Goal: Task Accomplishment & Management: Complete application form

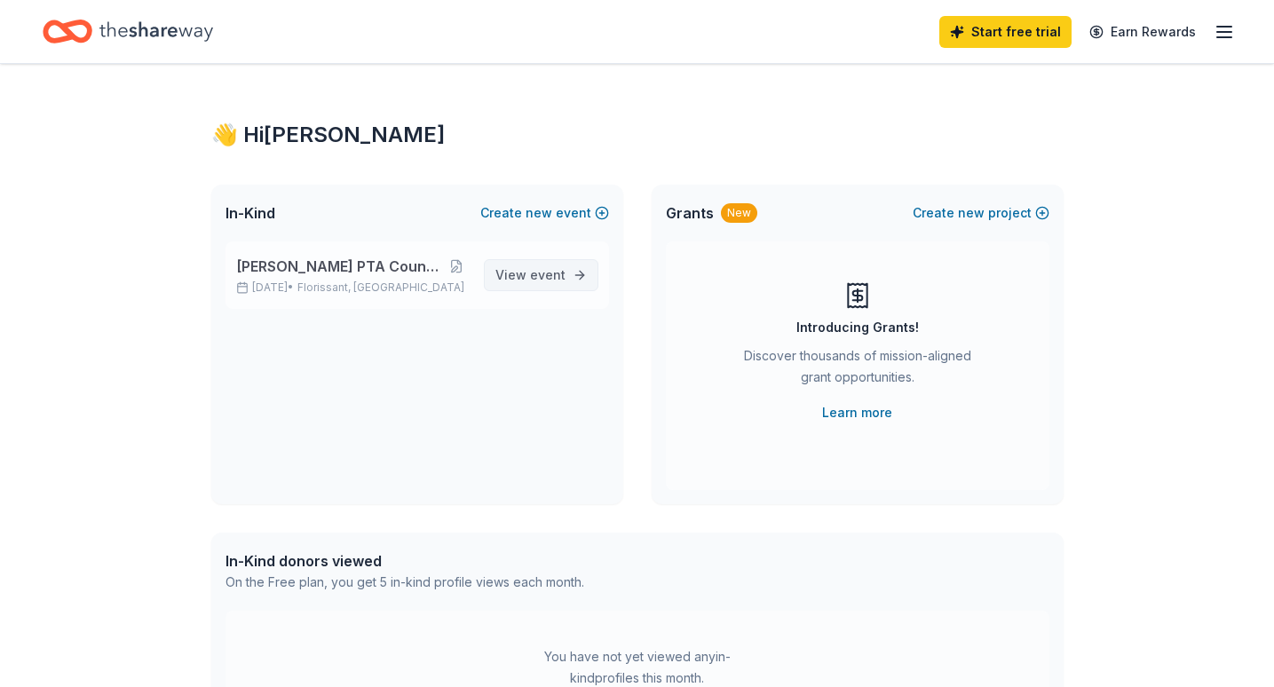
click at [550, 275] on span "event" at bounding box center [548, 274] width 36 height 15
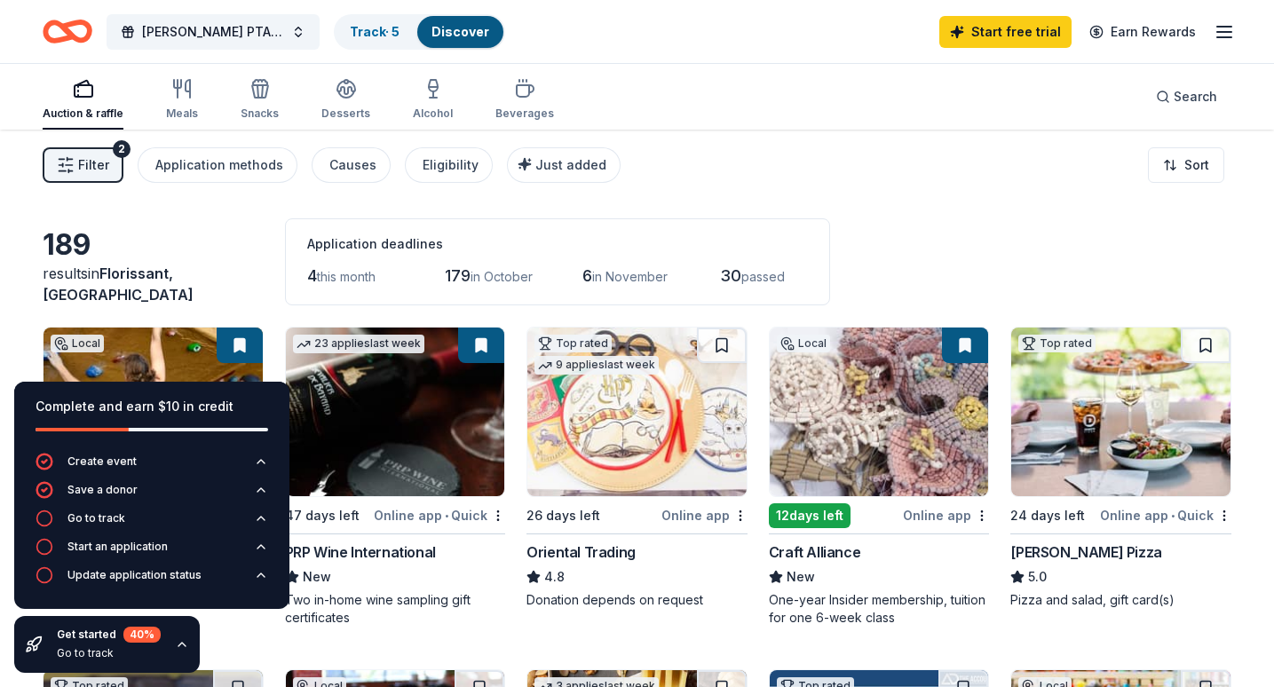
click at [99, 162] on span "Filter" at bounding box center [93, 164] width 31 height 21
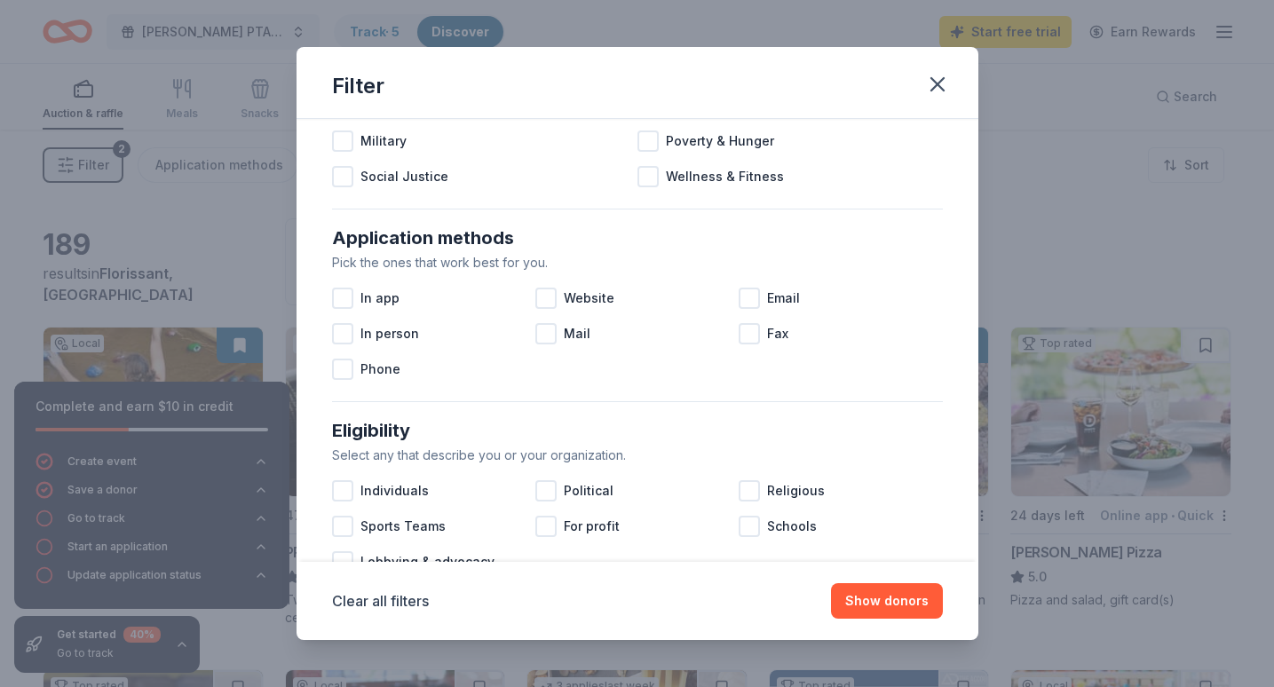
scroll to position [231, 0]
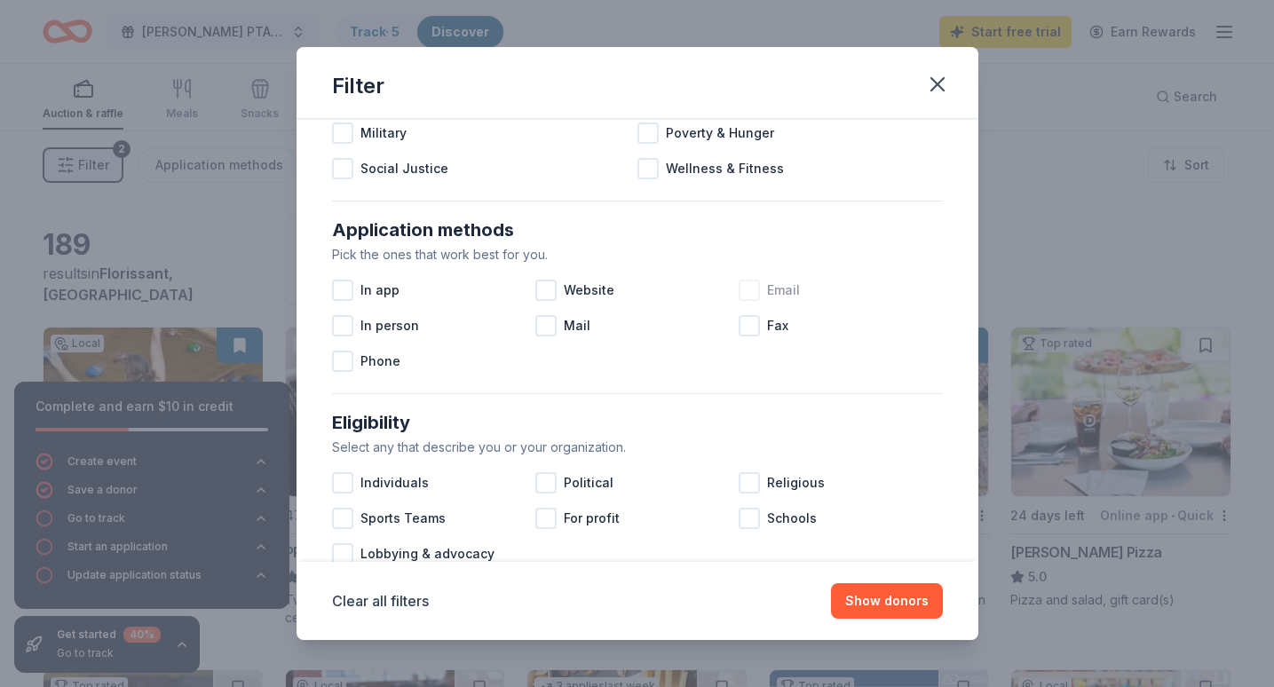
click at [795, 293] on span "Email" at bounding box center [783, 290] width 33 height 21
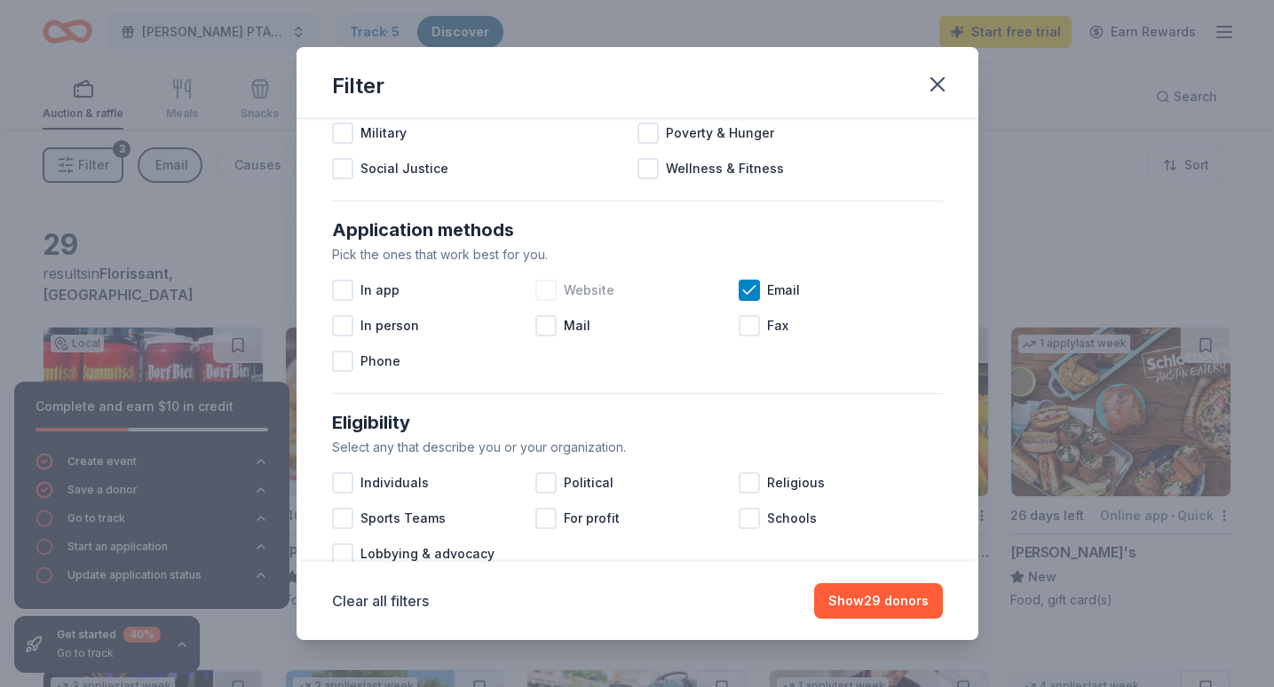
click at [546, 296] on div at bounding box center [545, 290] width 21 height 21
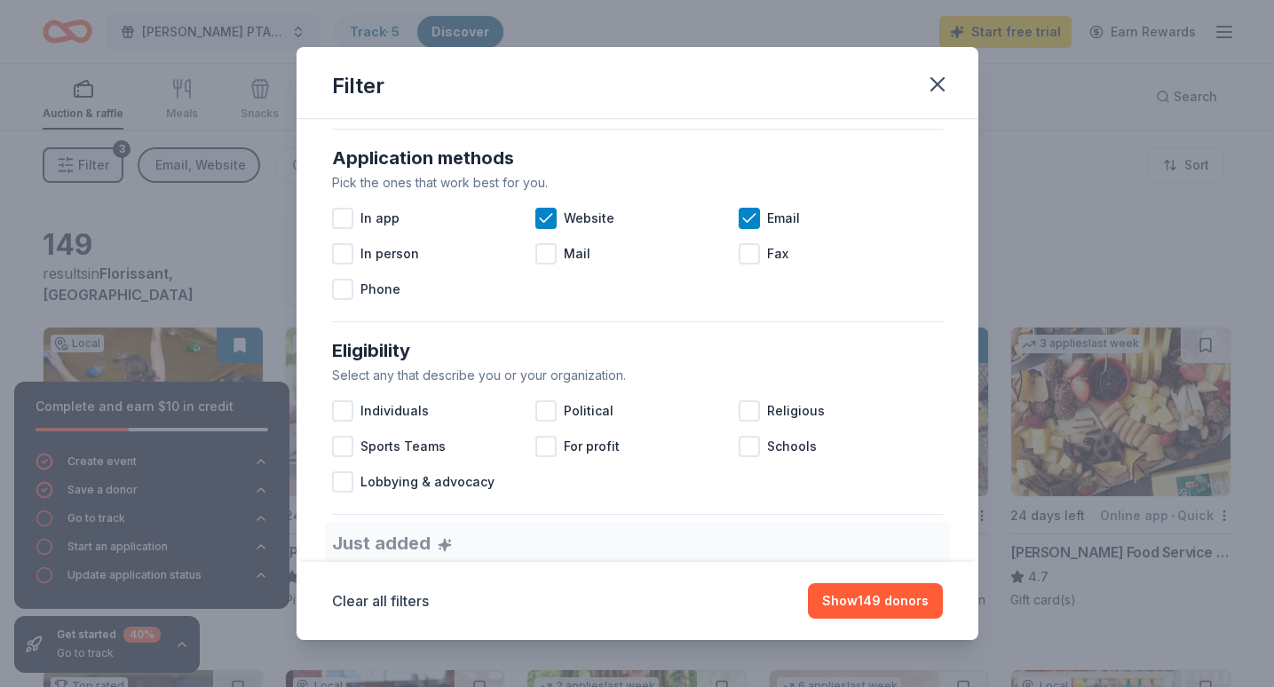
scroll to position [281, 0]
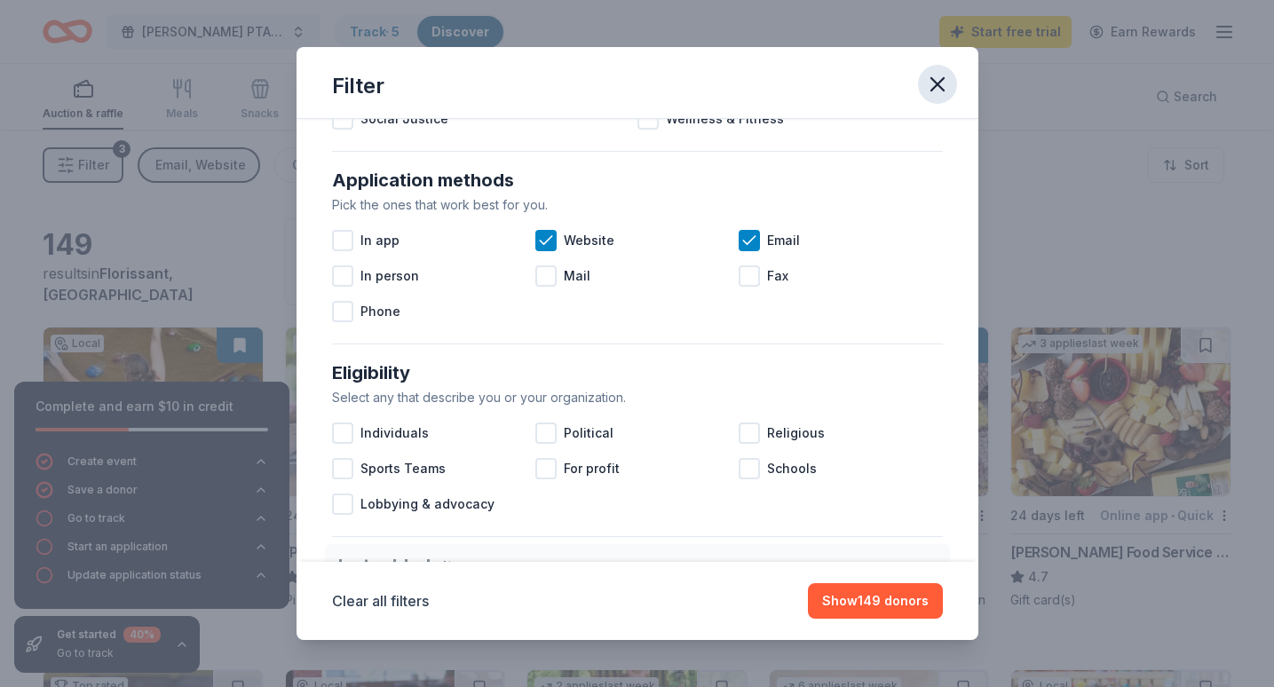
click at [939, 83] on icon "button" at bounding box center [937, 84] width 12 height 12
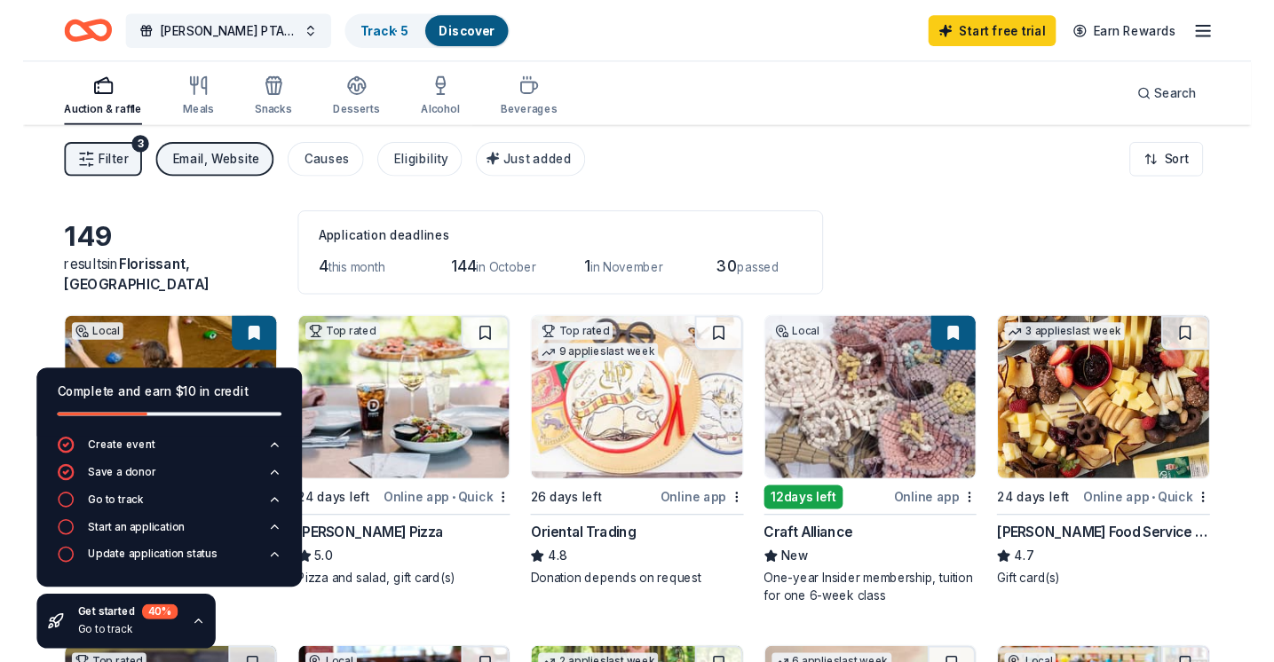
scroll to position [0, 0]
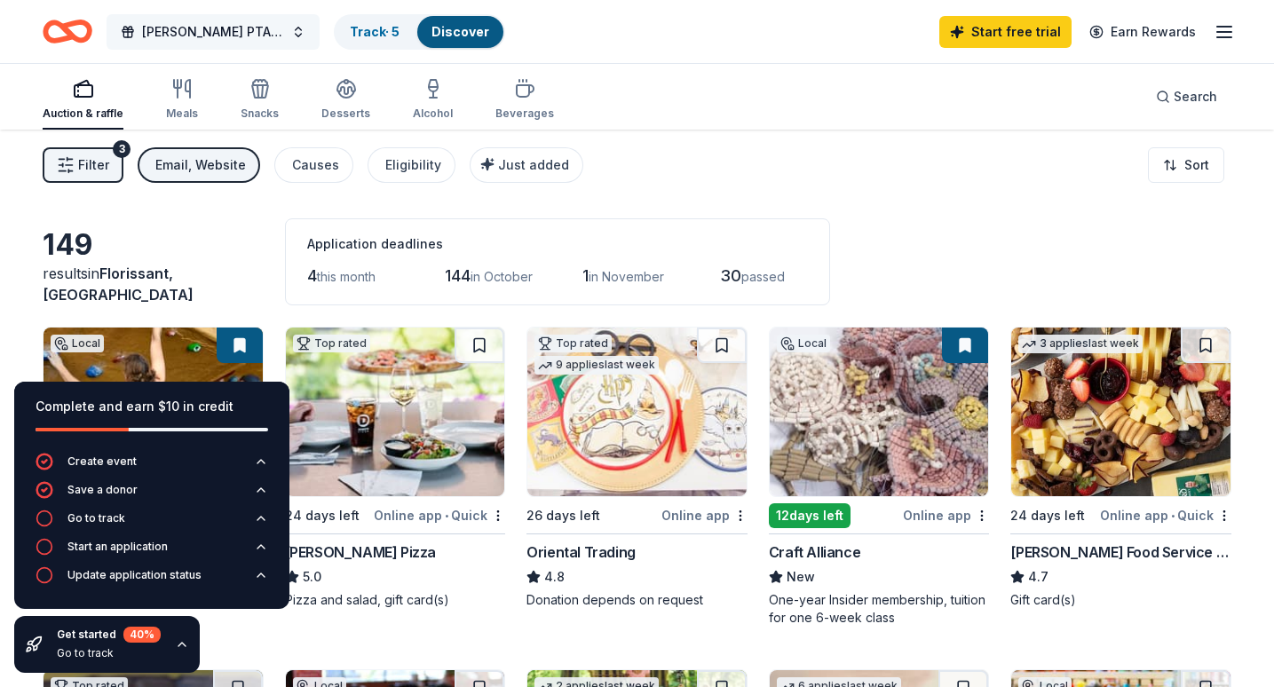
click at [257, 33] on span "[PERSON_NAME] PTA Council Trivia Night" at bounding box center [213, 31] width 142 height 21
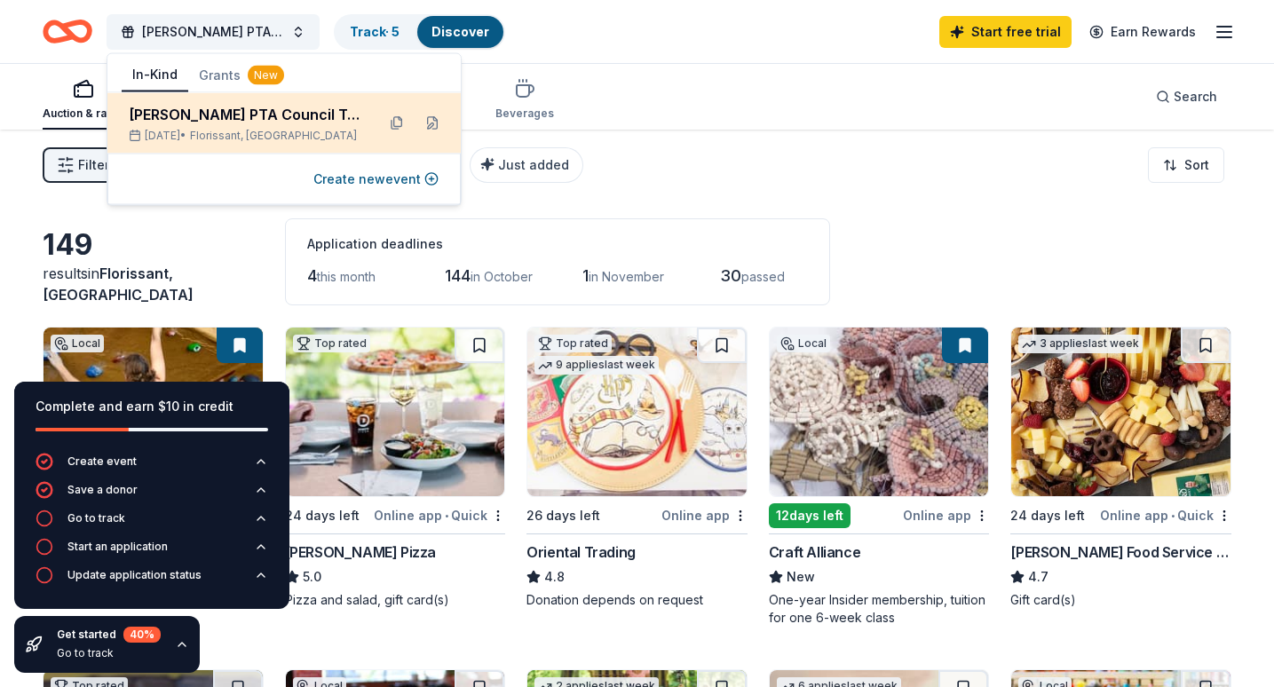
click at [238, 115] on div "[PERSON_NAME] PTA Council Trivia Night" at bounding box center [245, 114] width 233 height 21
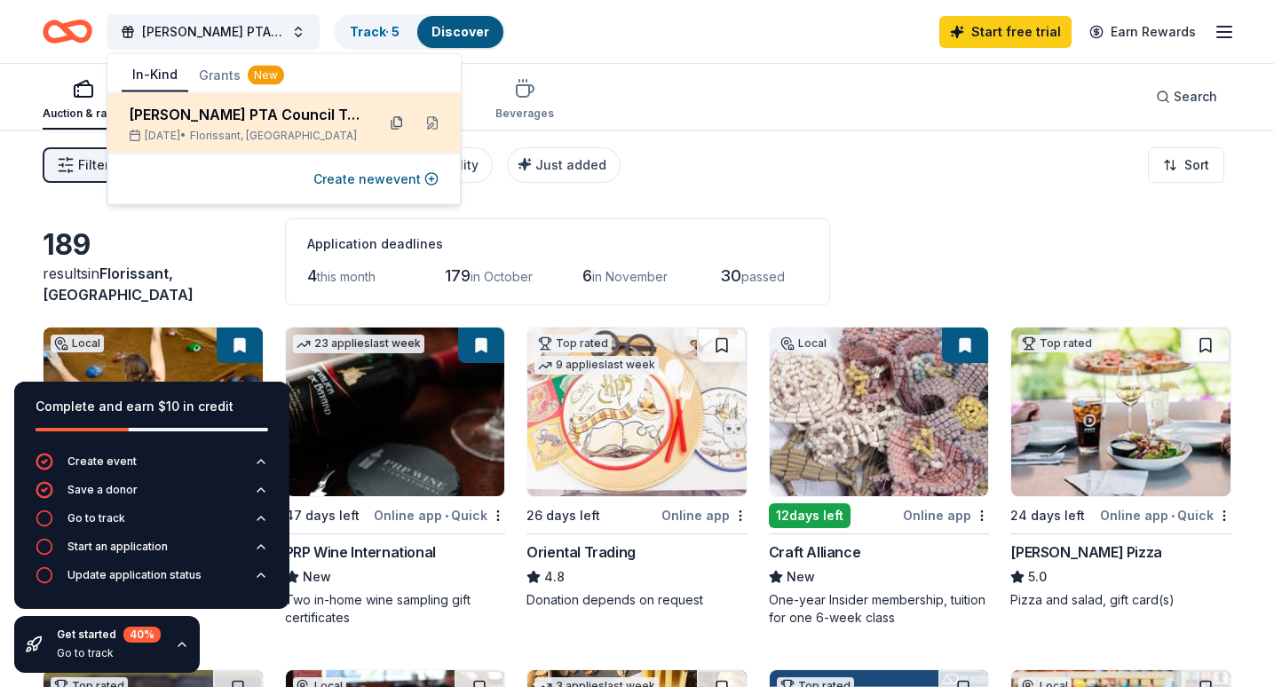
click at [392, 123] on button at bounding box center [397, 123] width 28 height 28
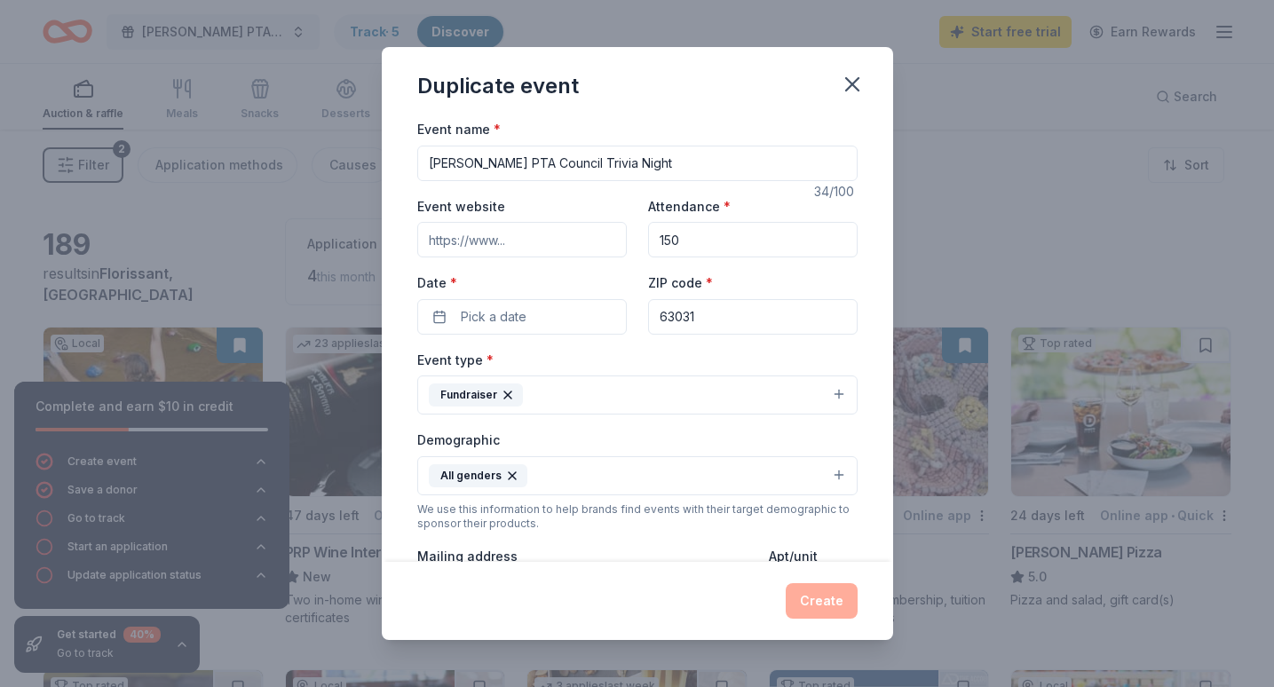
click at [574, 247] on input "Event website" at bounding box center [522, 240] width 210 height 36
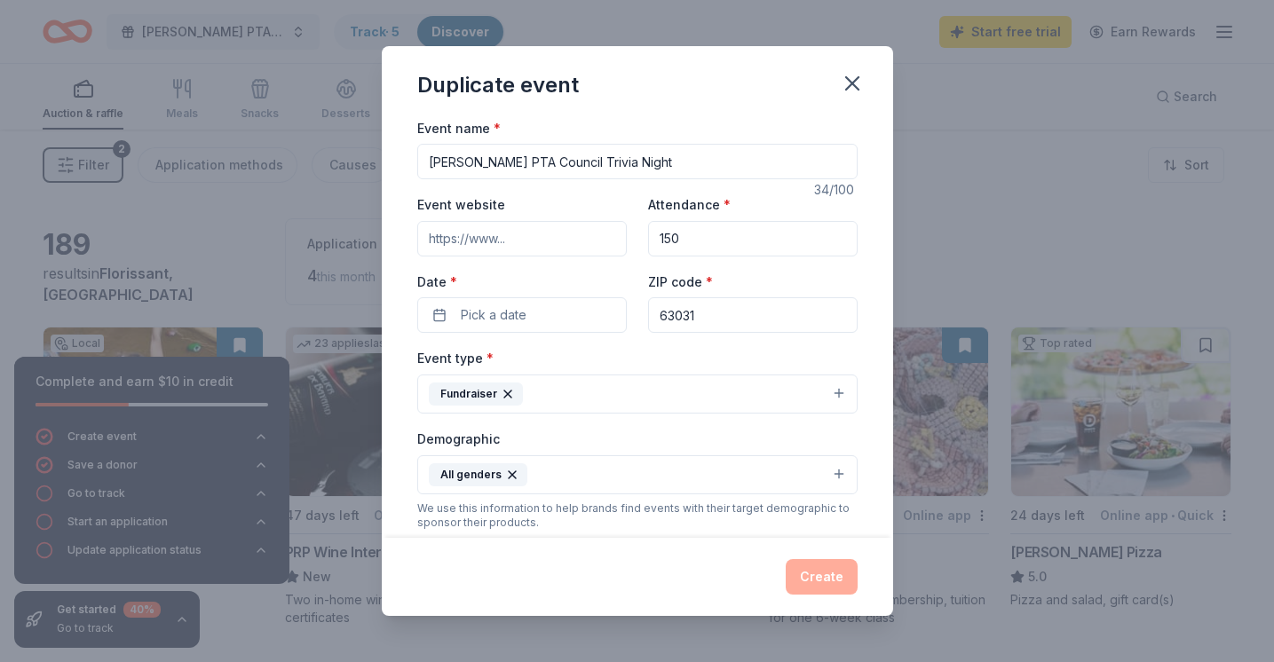
paste input "[URL][DOMAIN_NAME]"
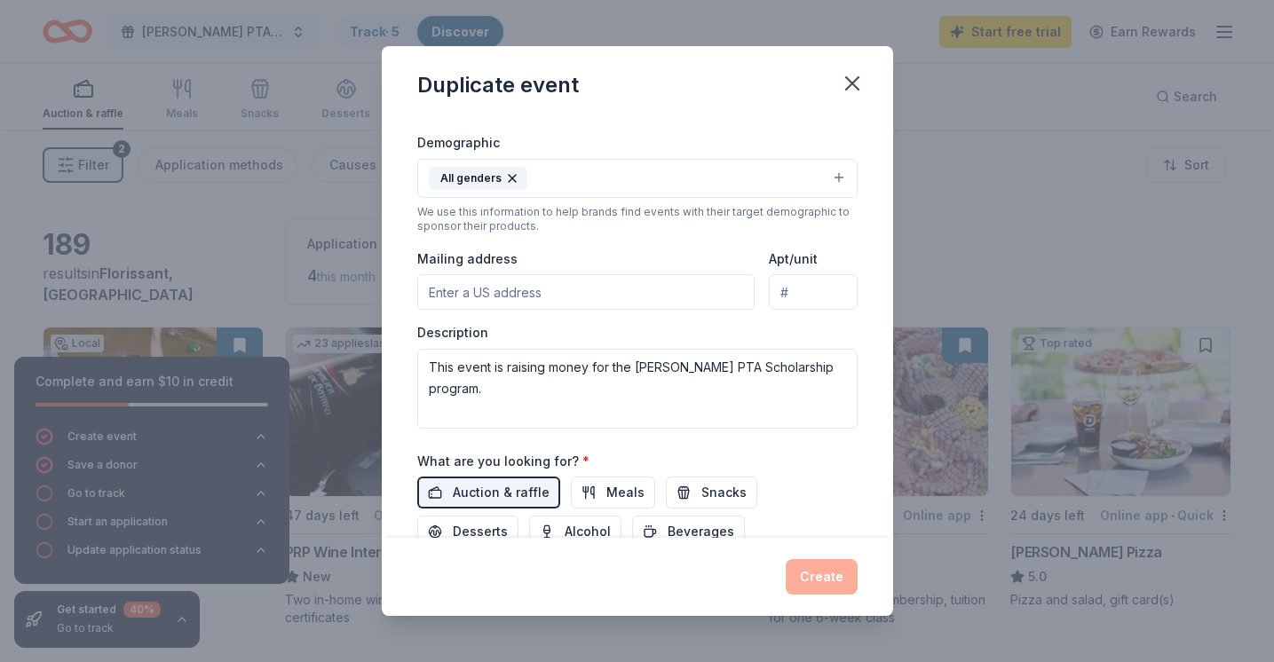
scroll to position [303, 0]
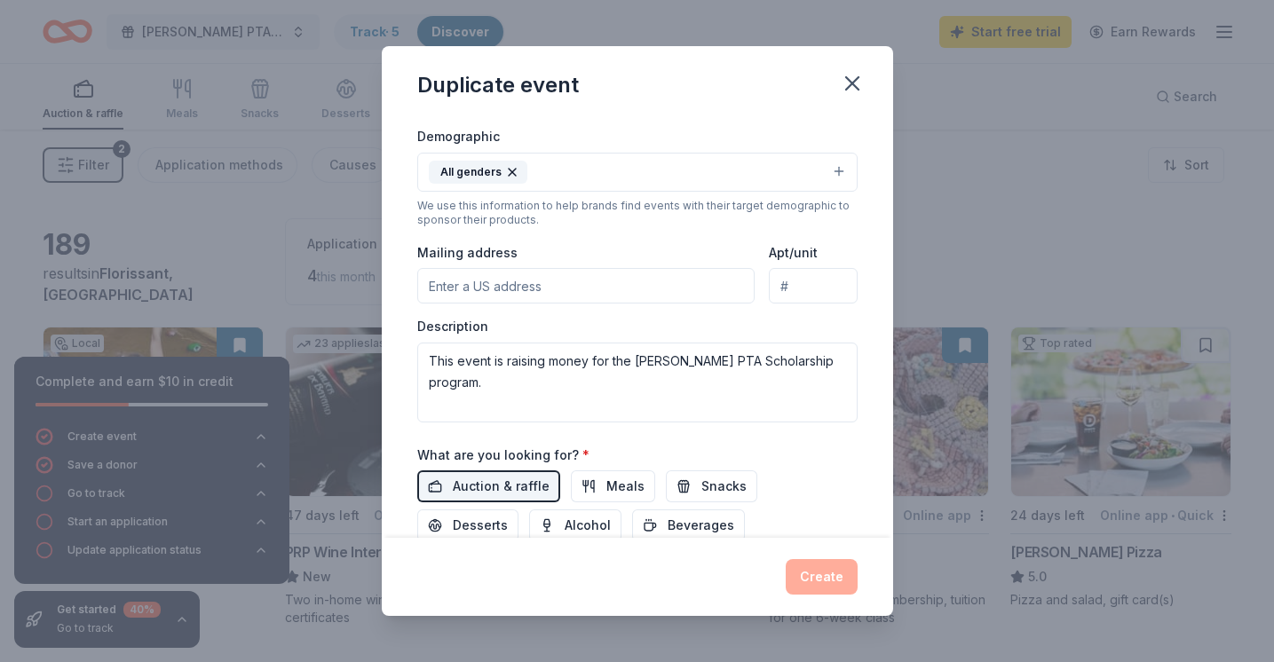
type input "[URL][DOMAIN_NAME]"
click at [479, 289] on input "Mailing address" at bounding box center [586, 286] width 338 height 36
type input "1865 Dunn Road, St. Louis, MO, 63138"
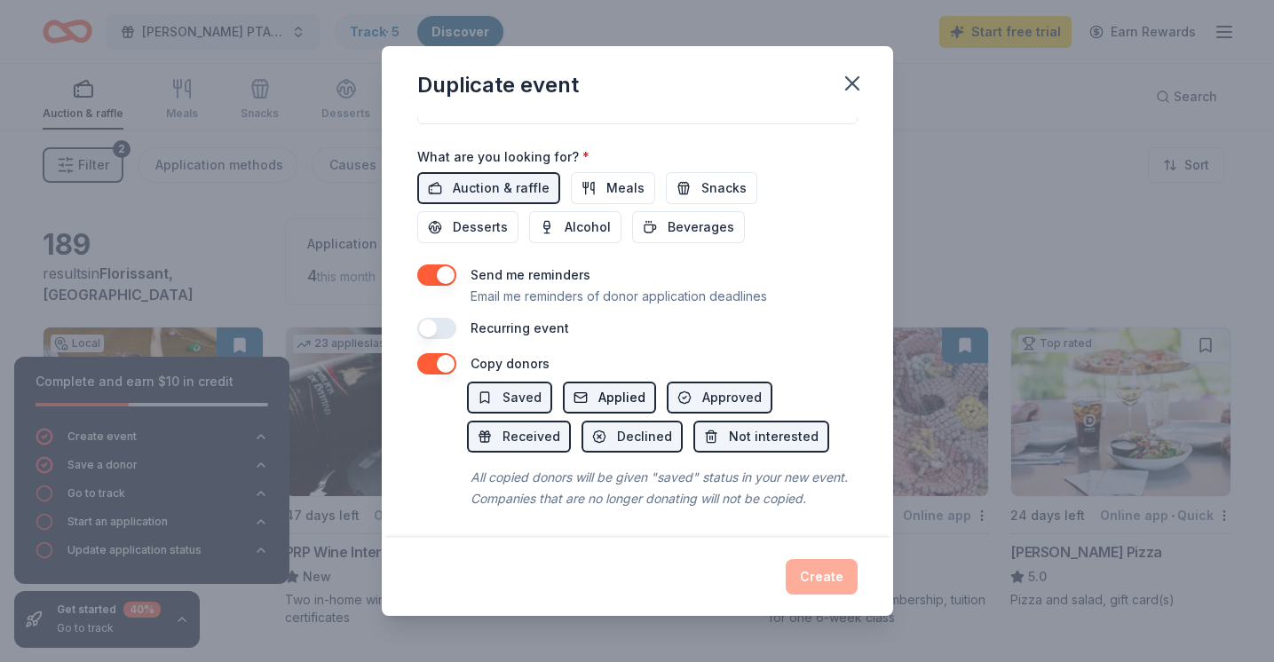
scroll to position [600, 0]
click at [621, 554] on div "Create" at bounding box center [637, 577] width 511 height 78
click at [808, 577] on div "Create" at bounding box center [637, 577] width 440 height 36
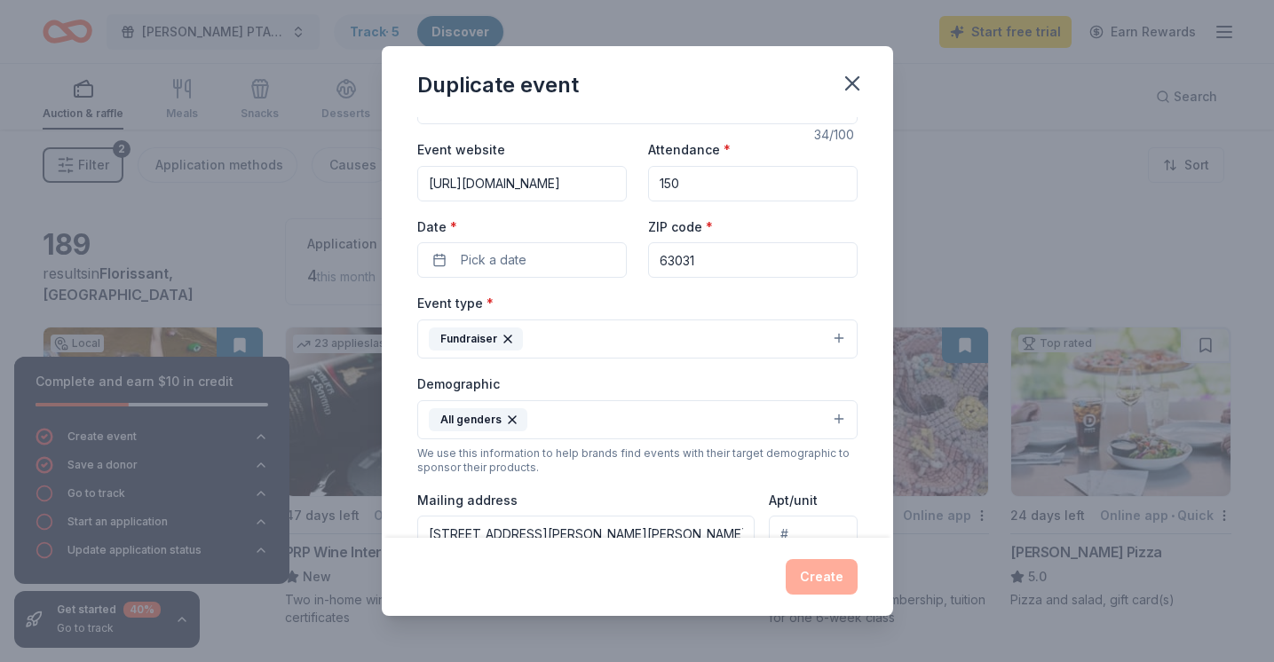
scroll to position [0, 0]
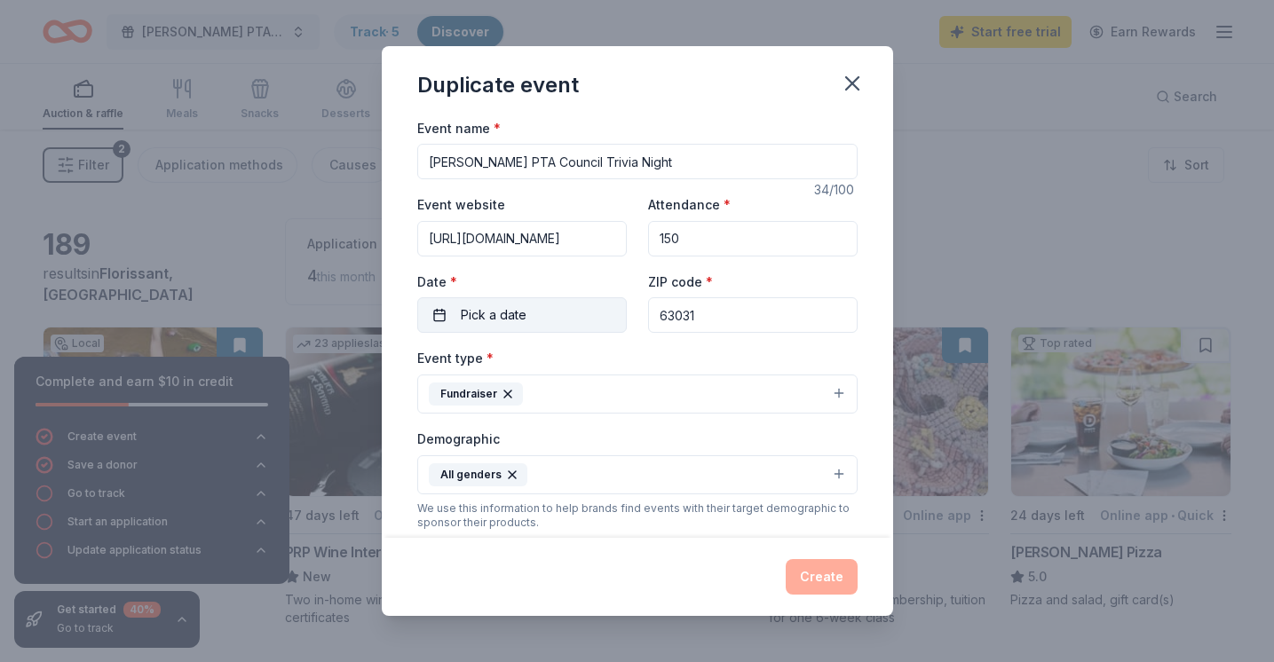
click at [566, 316] on button "Pick a date" at bounding box center [522, 315] width 210 height 36
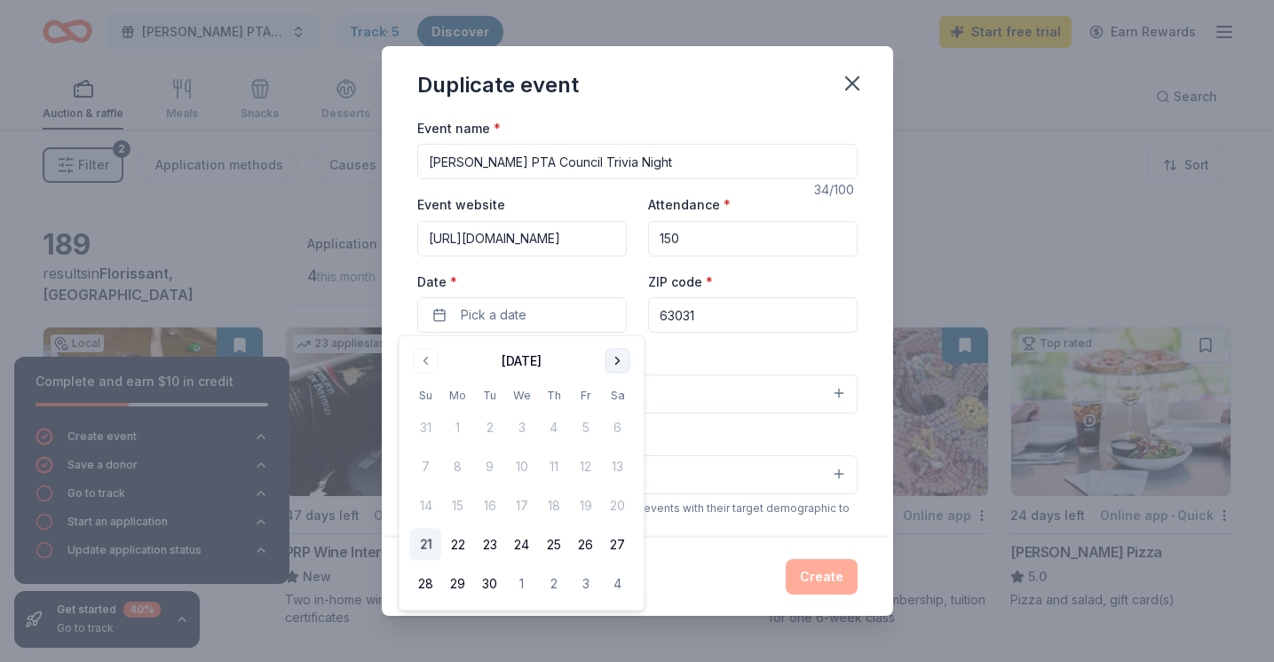
click at [612, 360] on button "Go to next month" at bounding box center [618, 361] width 25 height 25
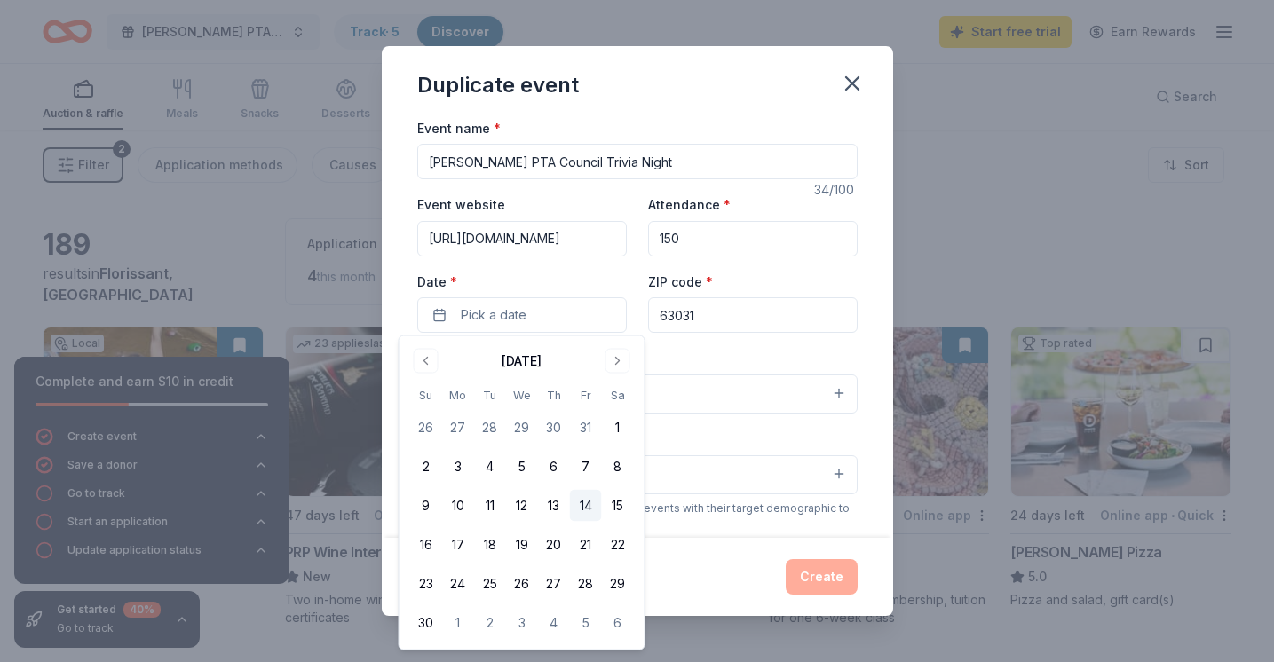
click at [588, 503] on button "14" at bounding box center [586, 506] width 32 height 32
click at [808, 351] on div "Event type * Fundraiser" at bounding box center [637, 380] width 440 height 67
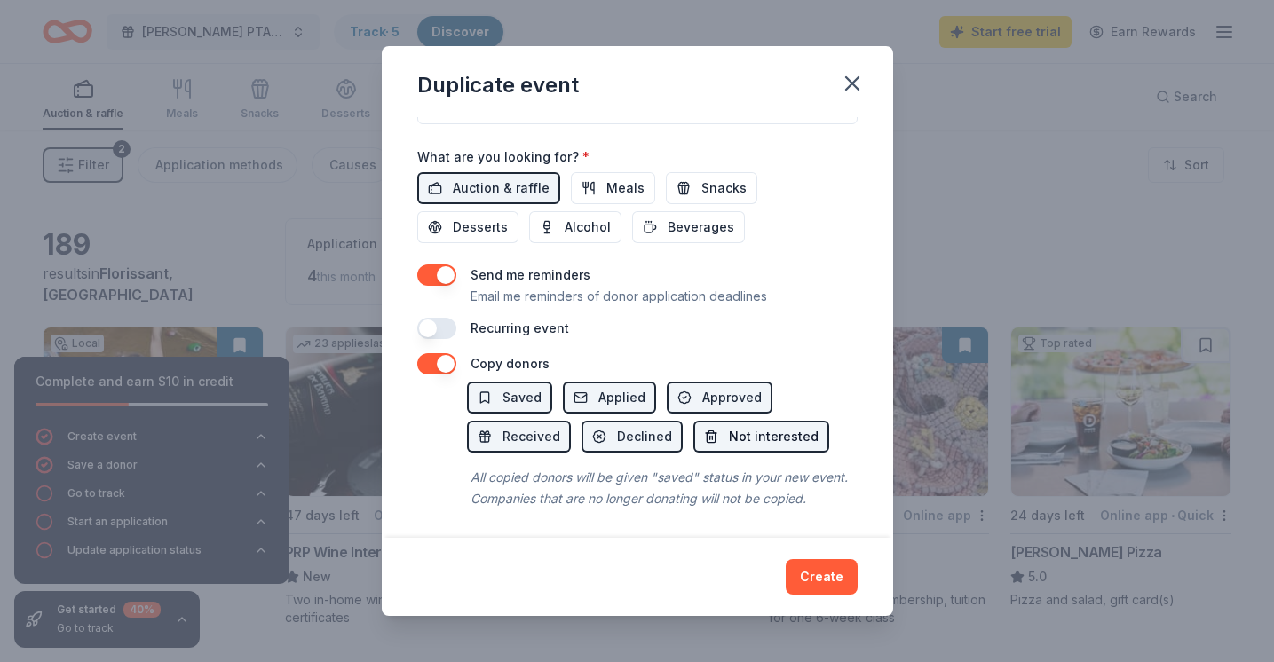
scroll to position [600, 0]
click at [816, 578] on button "Create" at bounding box center [822, 577] width 72 height 36
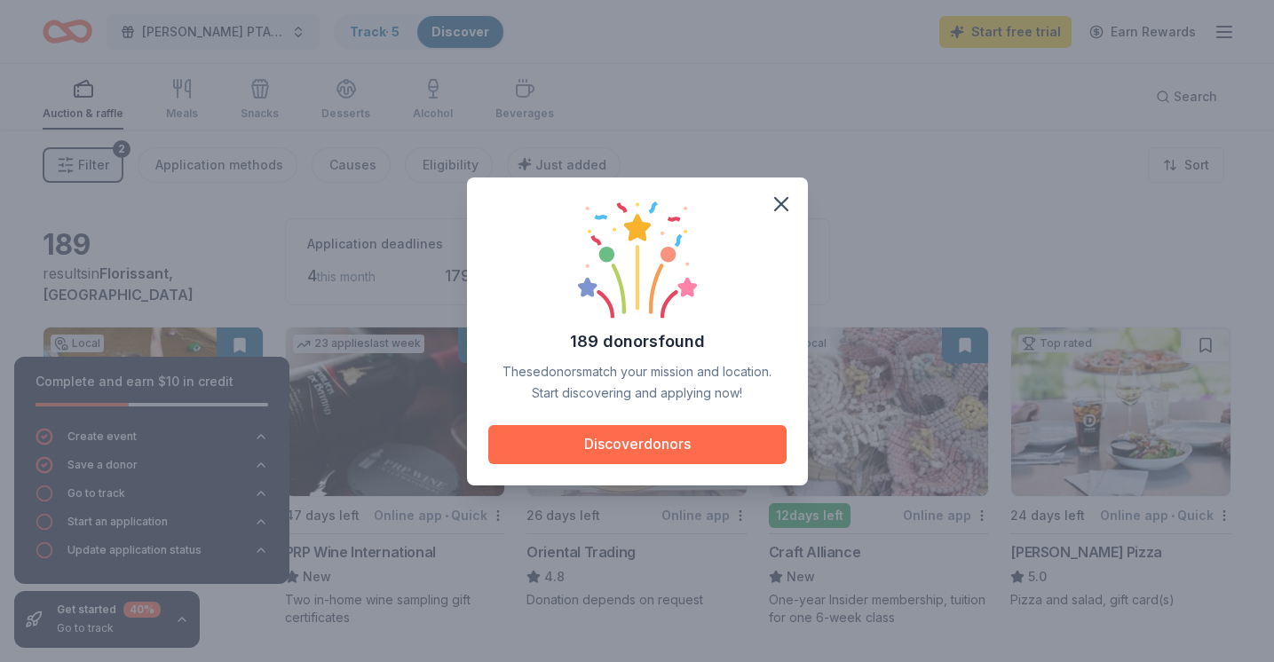
click at [614, 453] on button "Discover donors" at bounding box center [637, 444] width 298 height 39
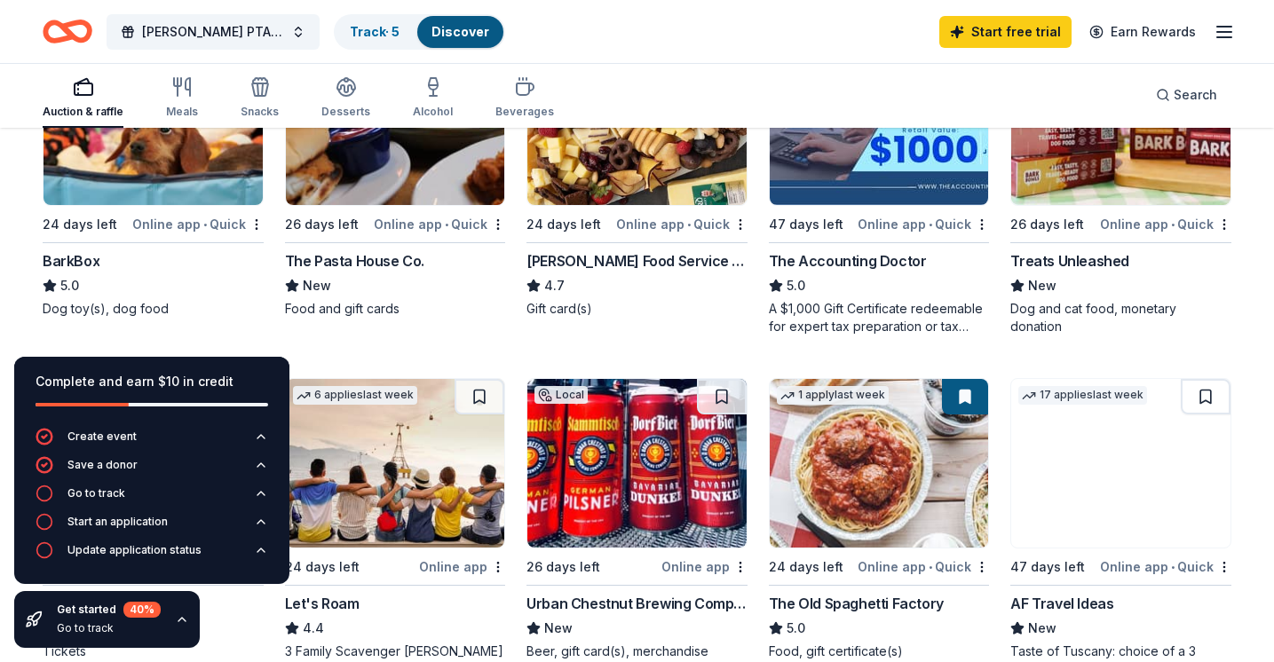
scroll to position [638, 0]
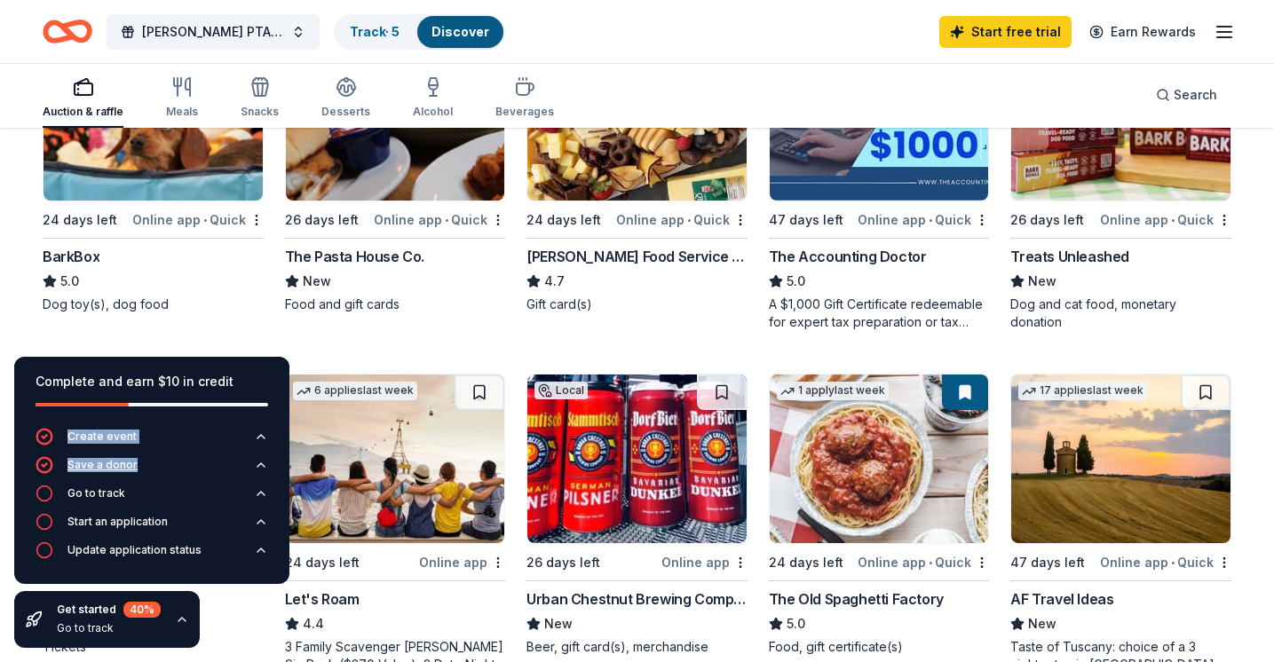
drag, startPoint x: 236, startPoint y: 375, endPoint x: 249, endPoint y: 458, distance: 84.5
click at [249, 458] on div "Complete and earn $10 in credit Create event Save a donor Go to track Start an …" at bounding box center [151, 470] width 275 height 227
click at [11, 310] on div "189 results in Florissant, MO Application deadlines 4 this month 179 in October…" at bounding box center [637, 631] width 1274 height 2280
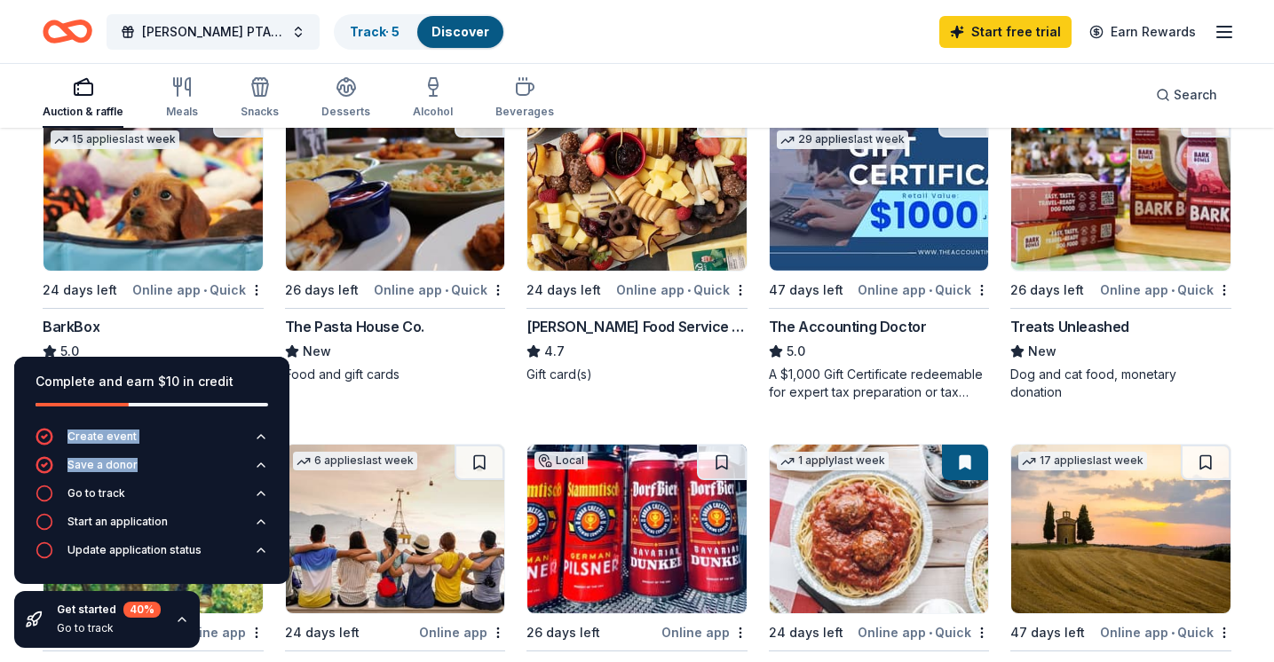
scroll to position [545, 0]
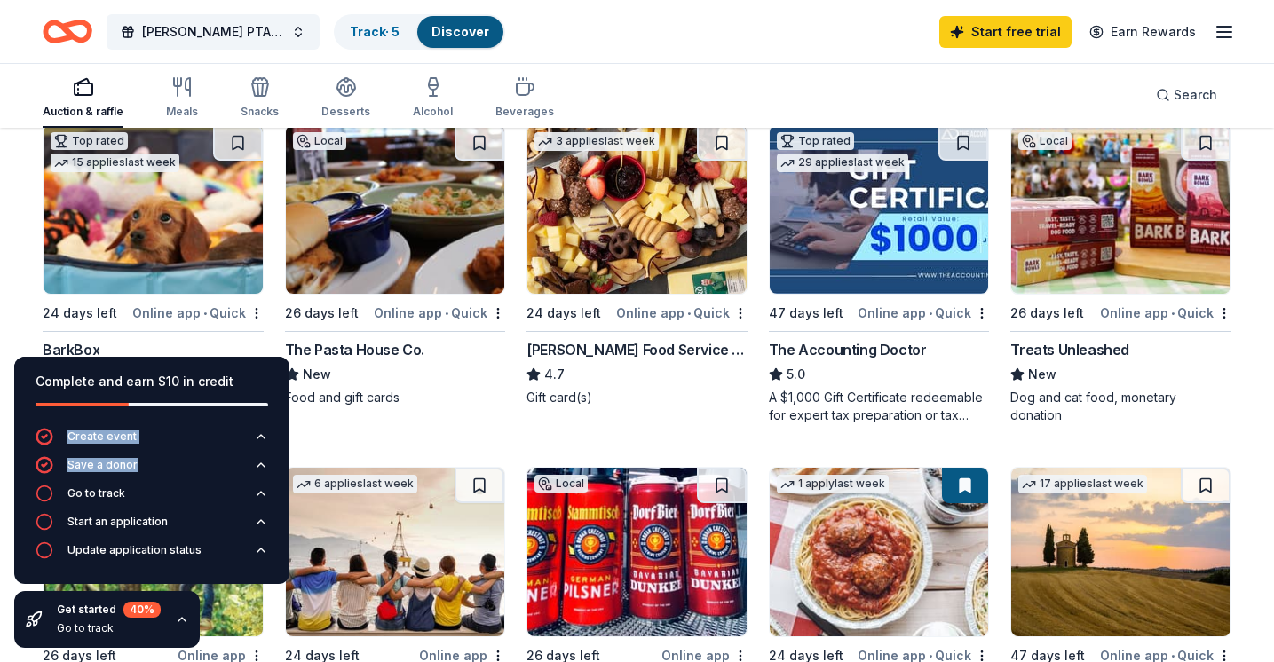
click at [424, 237] on img at bounding box center [395, 209] width 219 height 169
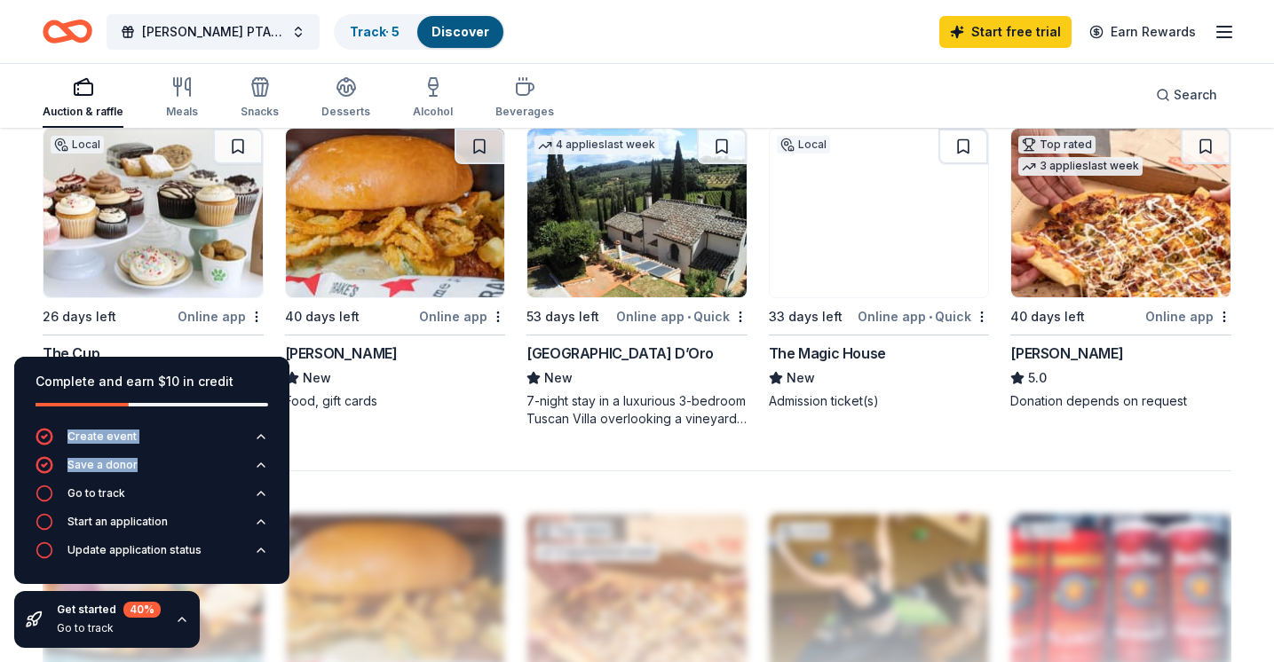
scroll to position [1233, 0]
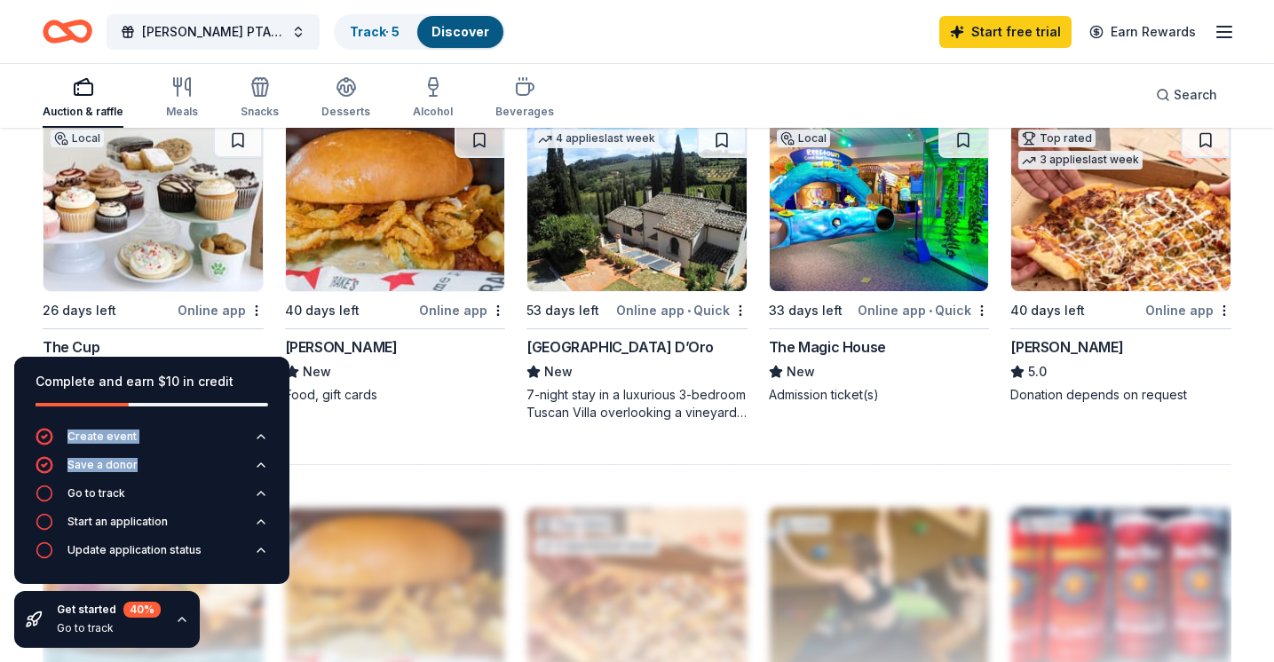
click at [859, 265] on img at bounding box center [879, 207] width 219 height 169
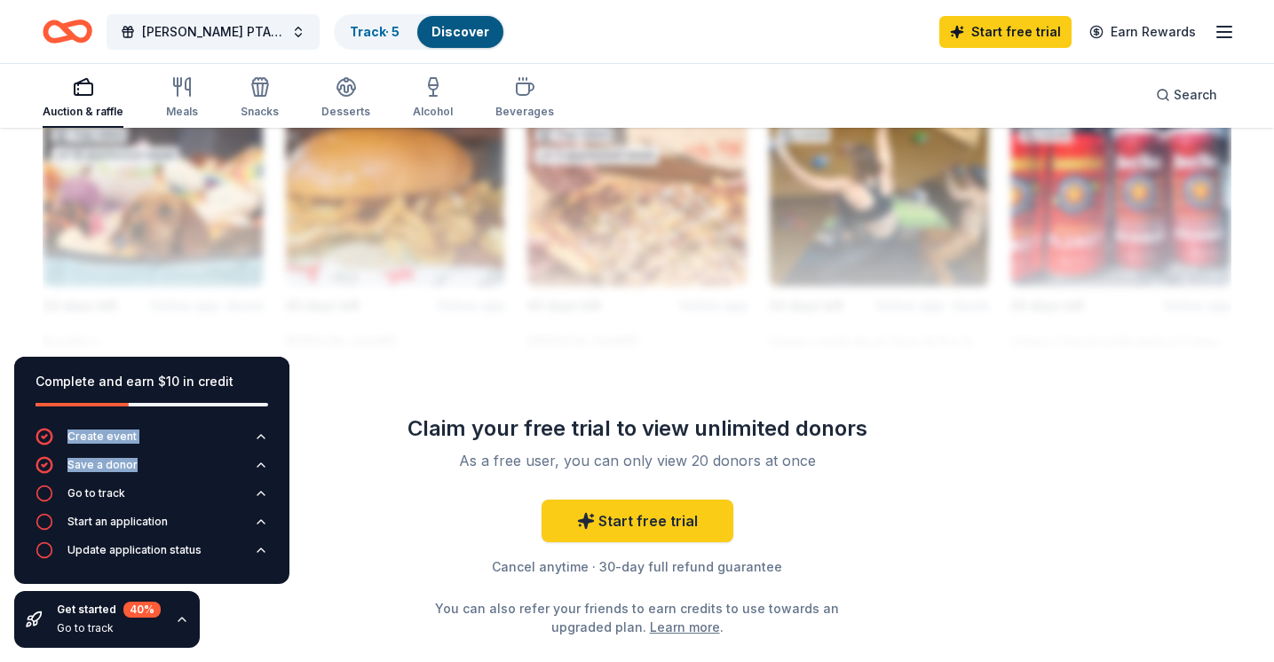
scroll to position [1628, 0]
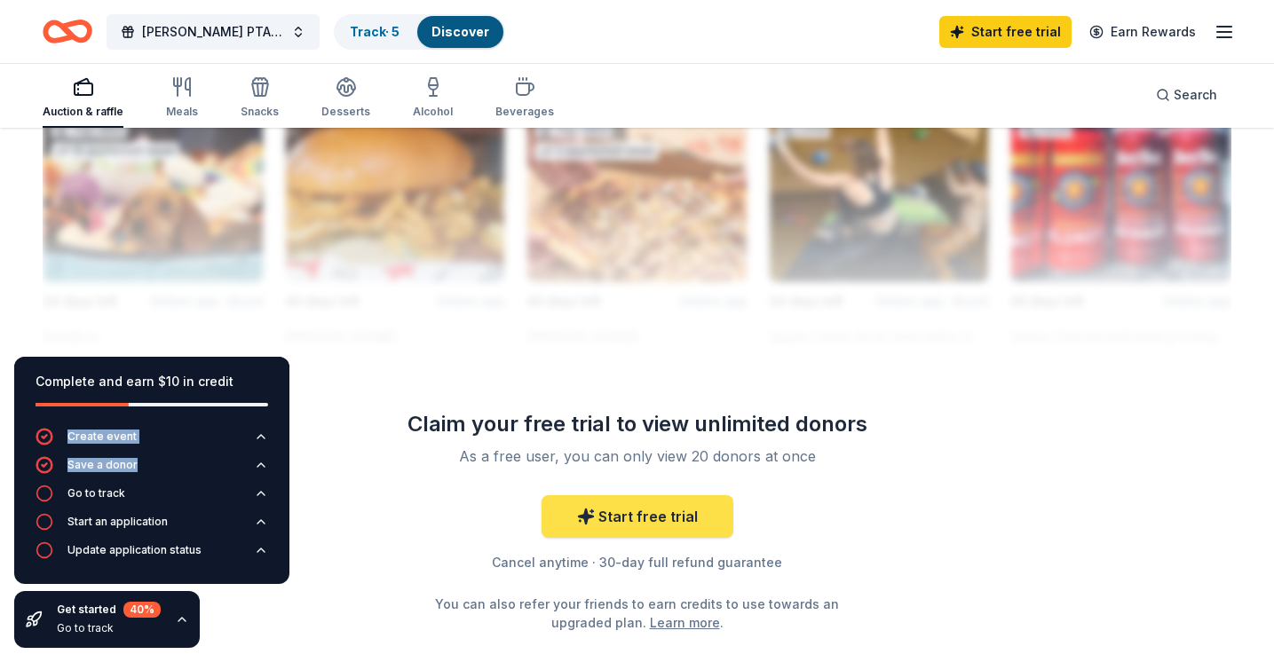
click at [631, 519] on link "Start free trial" at bounding box center [638, 516] width 192 height 43
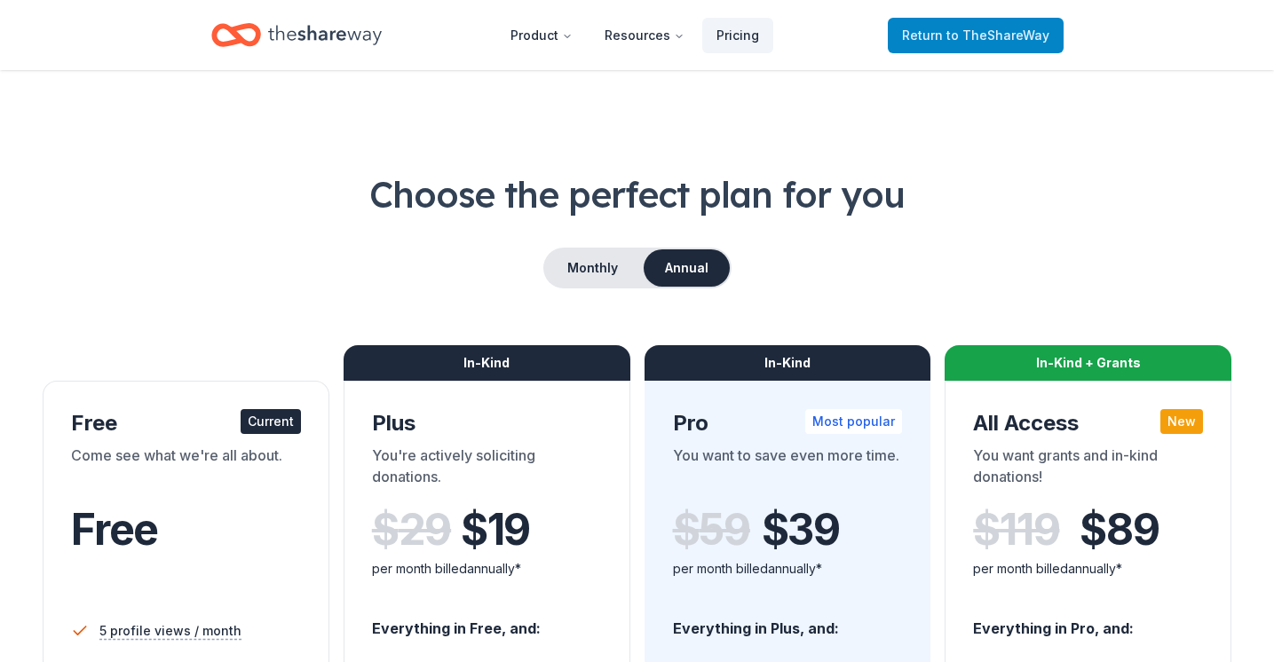
click at [924, 41] on span "Return to TheShareWay" at bounding box center [975, 35] width 147 height 21
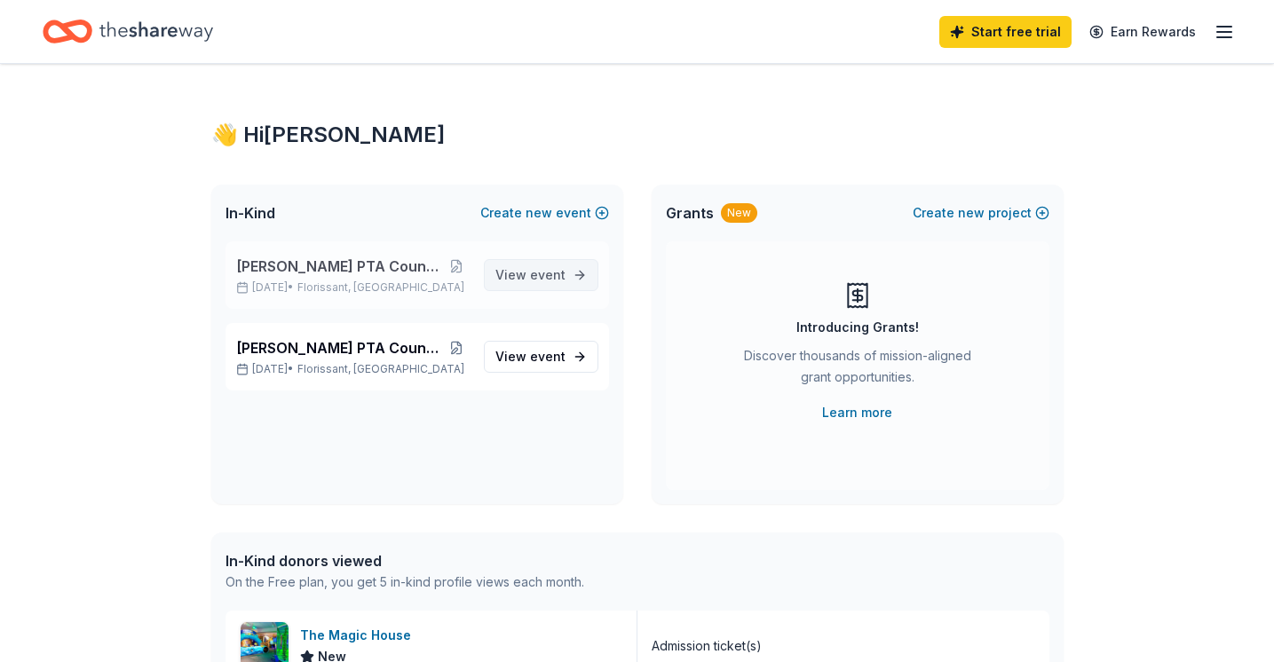
click at [548, 283] on span "View event" at bounding box center [530, 275] width 70 height 21
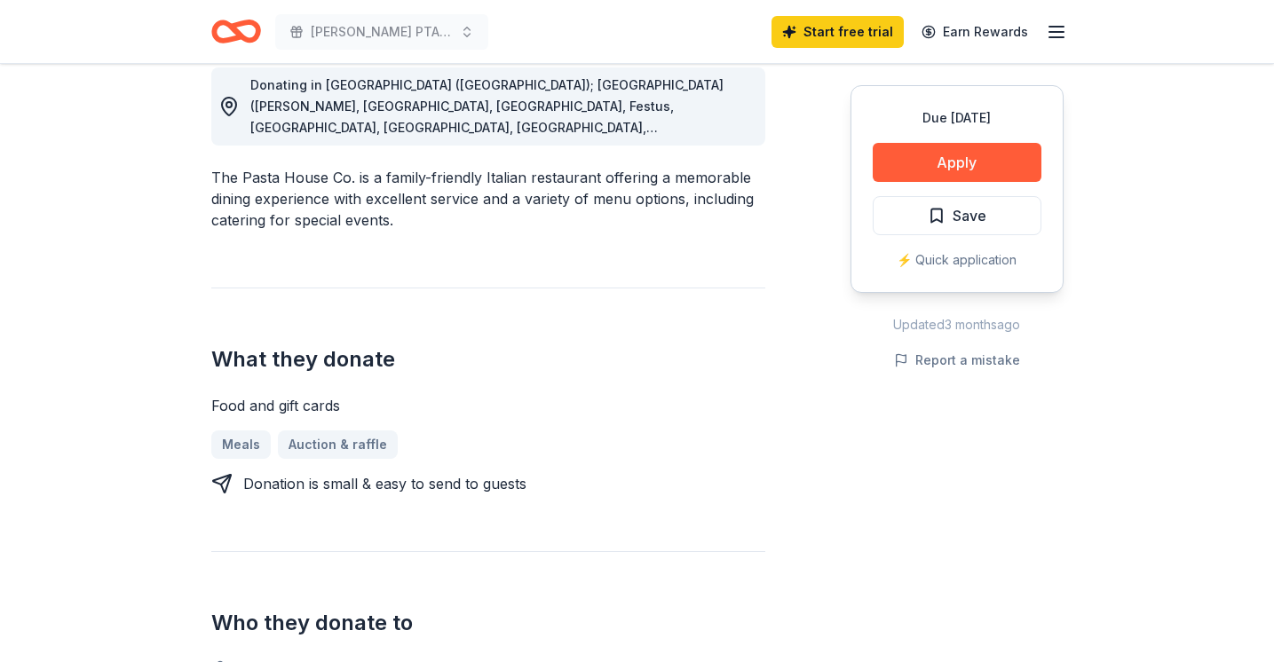
scroll to position [514, 0]
click at [944, 168] on button "Apply" at bounding box center [957, 162] width 169 height 39
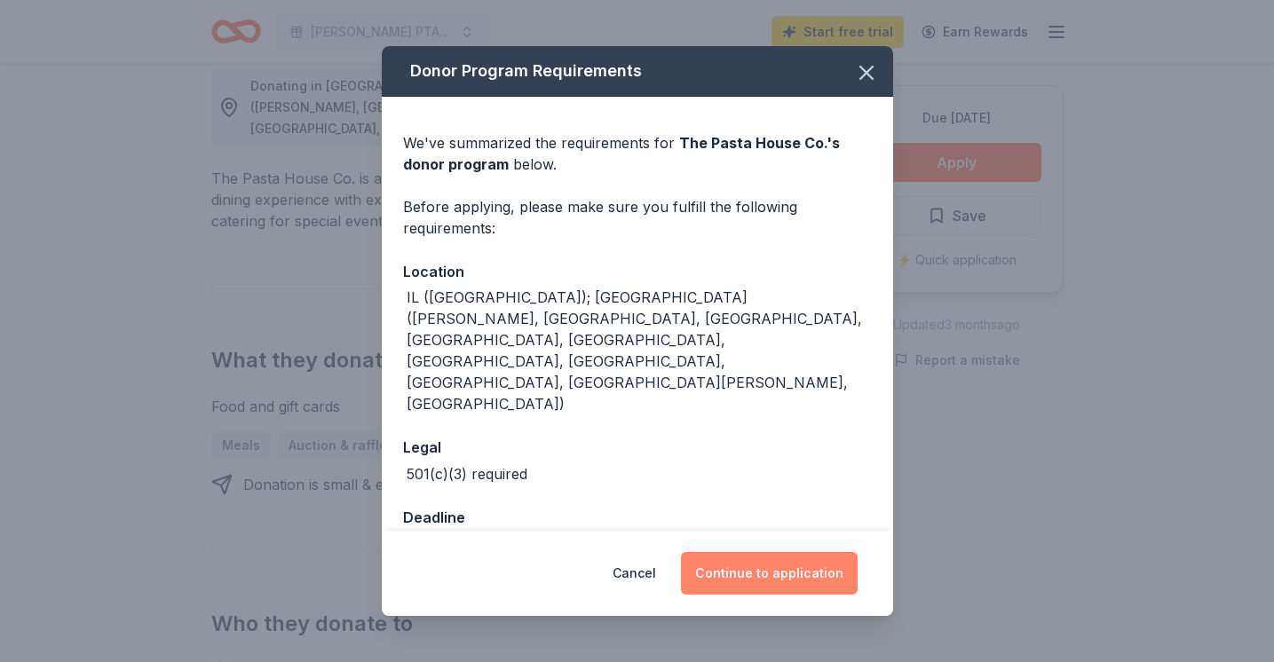
click at [748, 552] on button "Continue to application" at bounding box center [769, 573] width 177 height 43
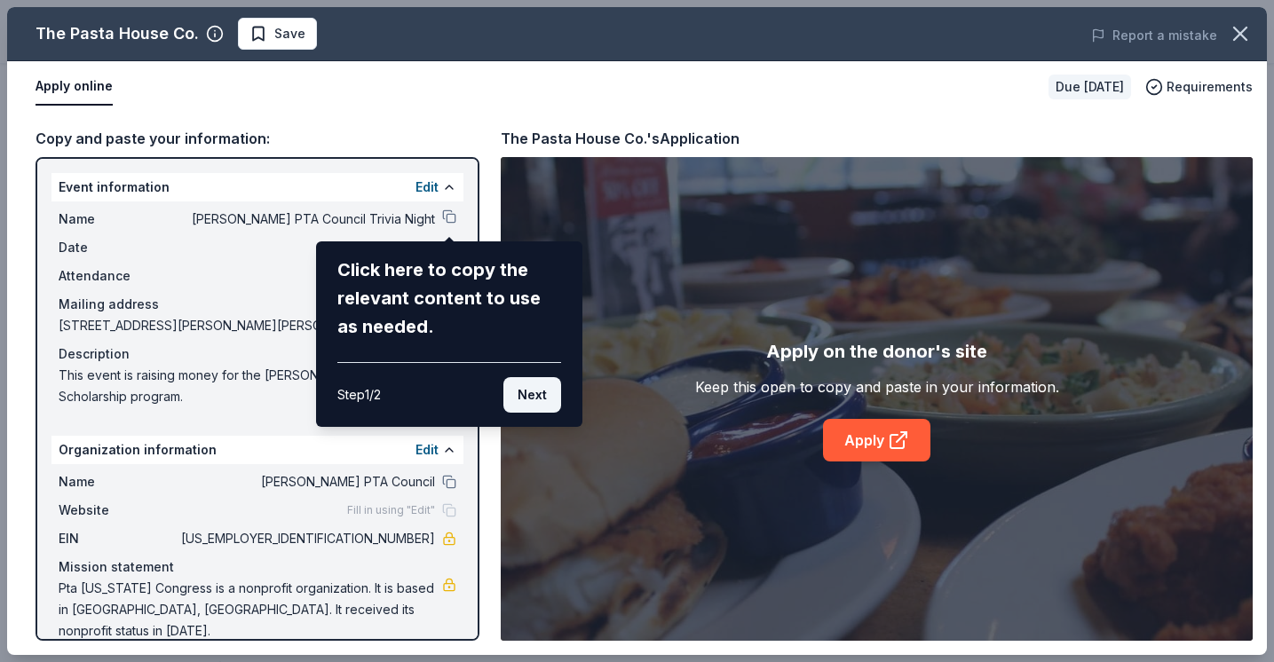
click at [528, 396] on button "Next" at bounding box center [532, 395] width 58 height 36
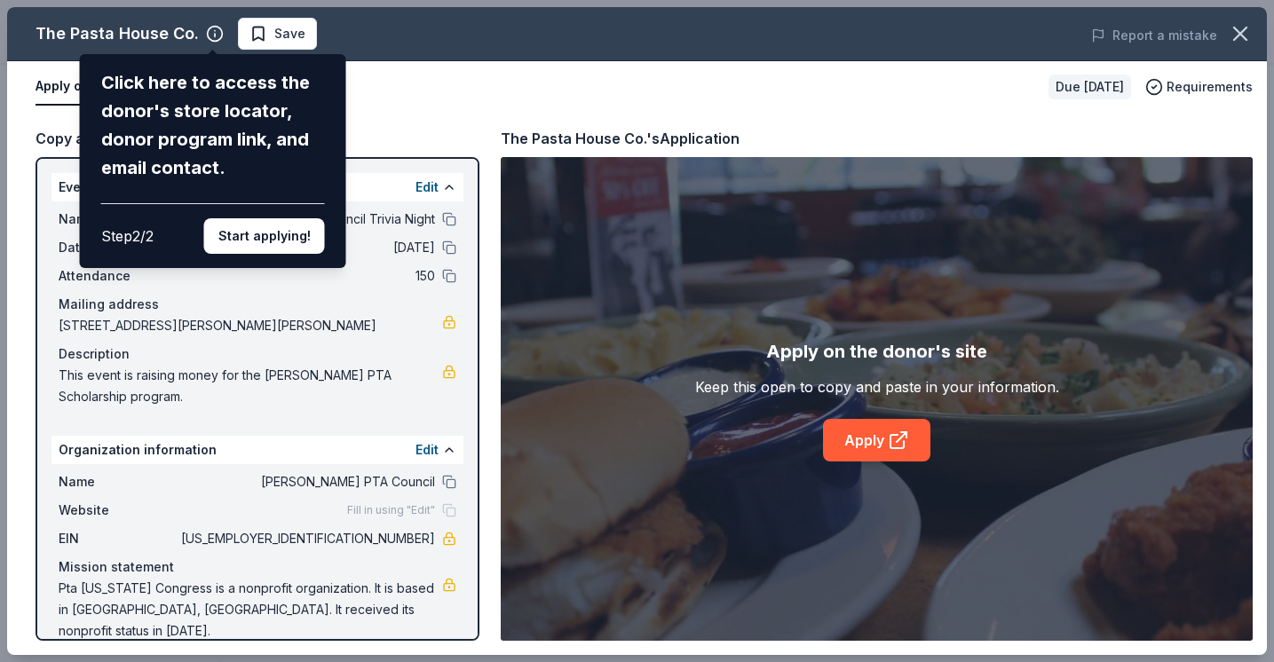
click at [419, 451] on div "The Pasta House Co. Click here to access the donor's store locator, donor progr…" at bounding box center [637, 331] width 1260 height 648
click at [298, 218] on button "Start applying!" at bounding box center [264, 236] width 121 height 36
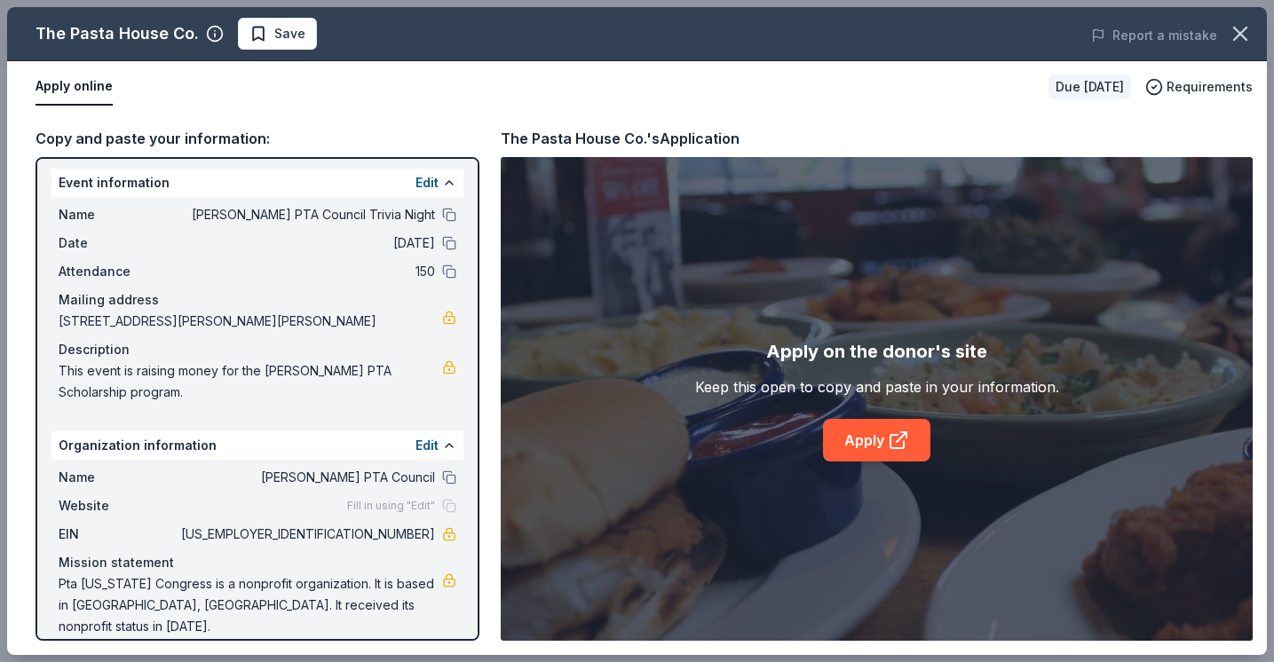
scroll to position [3, 0]
click at [75, 509] on span "Website" at bounding box center [118, 507] width 119 height 21
click at [430, 446] on button "Edit" at bounding box center [427, 447] width 23 height 21
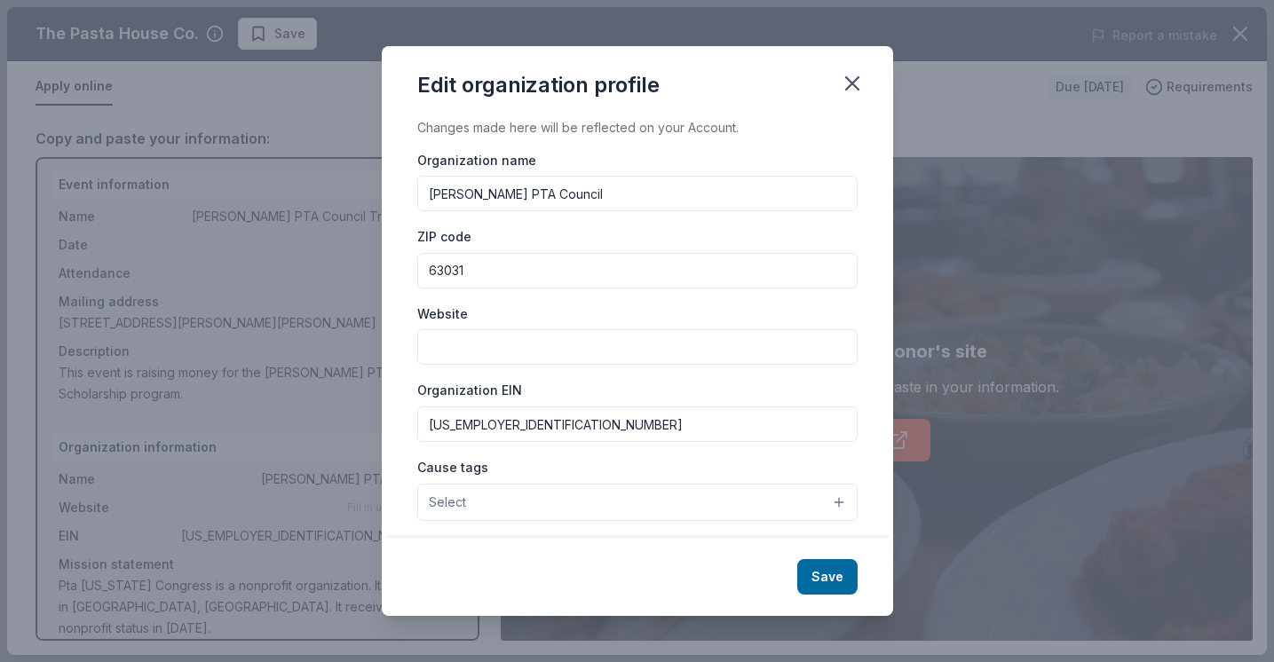
scroll to position [0, 0]
click at [455, 348] on input "Website" at bounding box center [637, 347] width 440 height 36
paste input "[URL][DOMAIN_NAME]"
type input "[URL][DOMAIN_NAME]"
click at [824, 582] on button "Save" at bounding box center [827, 577] width 60 height 36
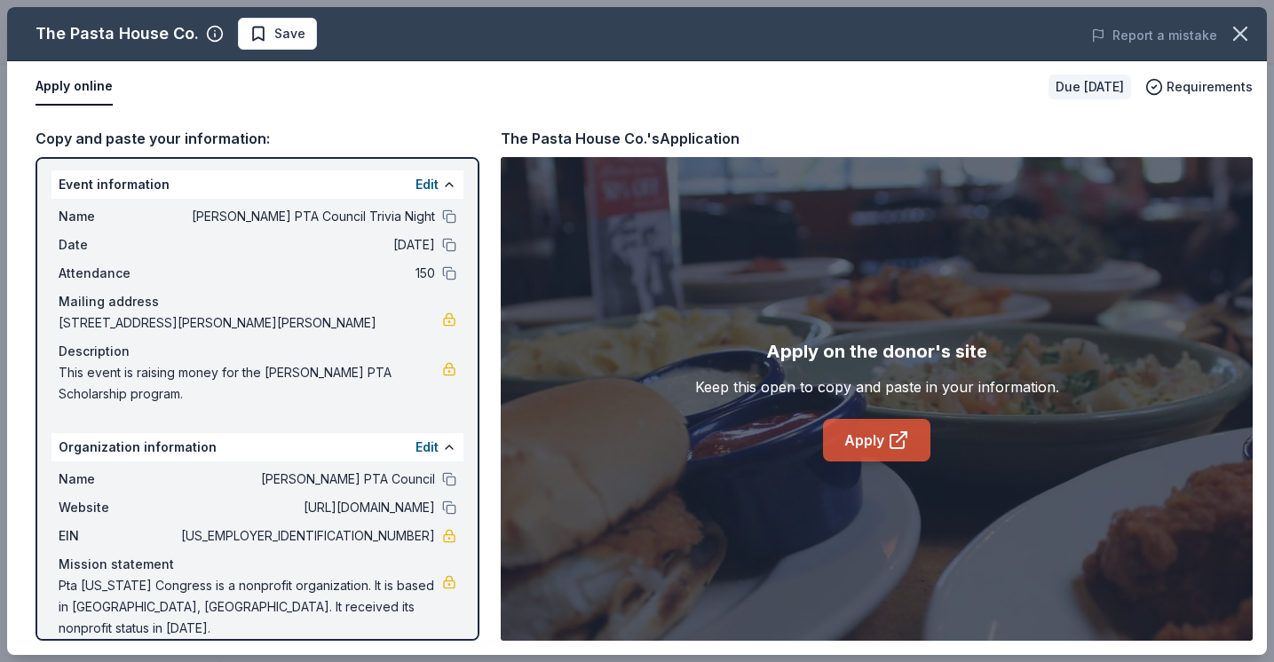
click at [875, 442] on link "Apply" at bounding box center [876, 440] width 107 height 43
click at [365, 541] on span "[US_EMPLOYER_IDENTIFICATION_NUMBER]" at bounding box center [306, 536] width 257 height 21
drag, startPoint x: 365, startPoint y: 540, endPoint x: 432, endPoint y: 535, distance: 66.7
click at [432, 535] on span "[US_EMPLOYER_IDENTIFICATION_NUMBER]" at bounding box center [306, 536] width 257 height 21
drag, startPoint x: 435, startPoint y: 536, endPoint x: 377, endPoint y: 534, distance: 57.7
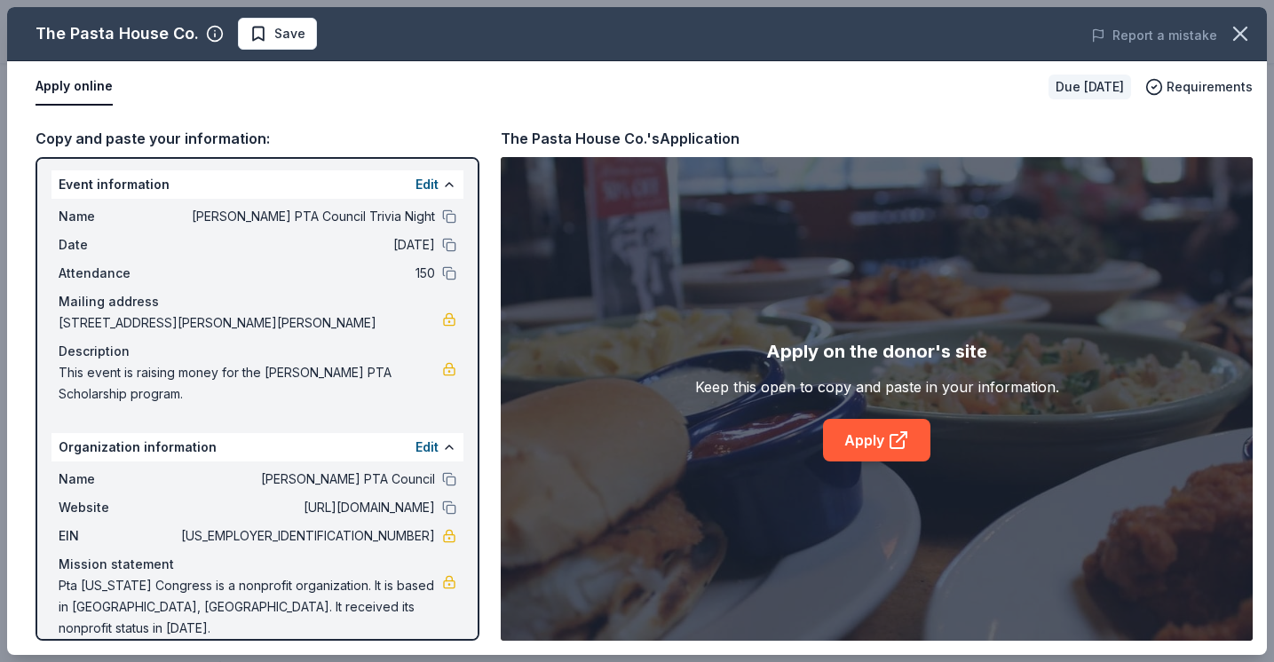
click at [377, 534] on div "EIN [US_EMPLOYER_IDENTIFICATION_NUMBER]" at bounding box center [258, 536] width 398 height 21
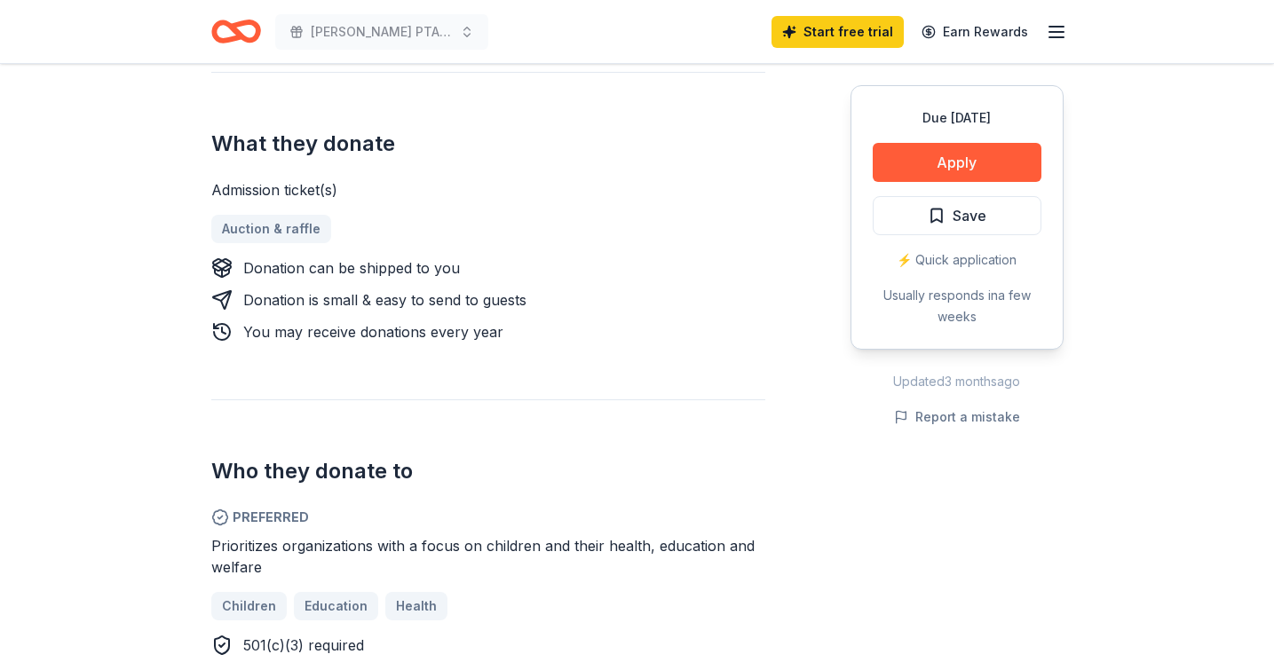
scroll to position [634, 0]
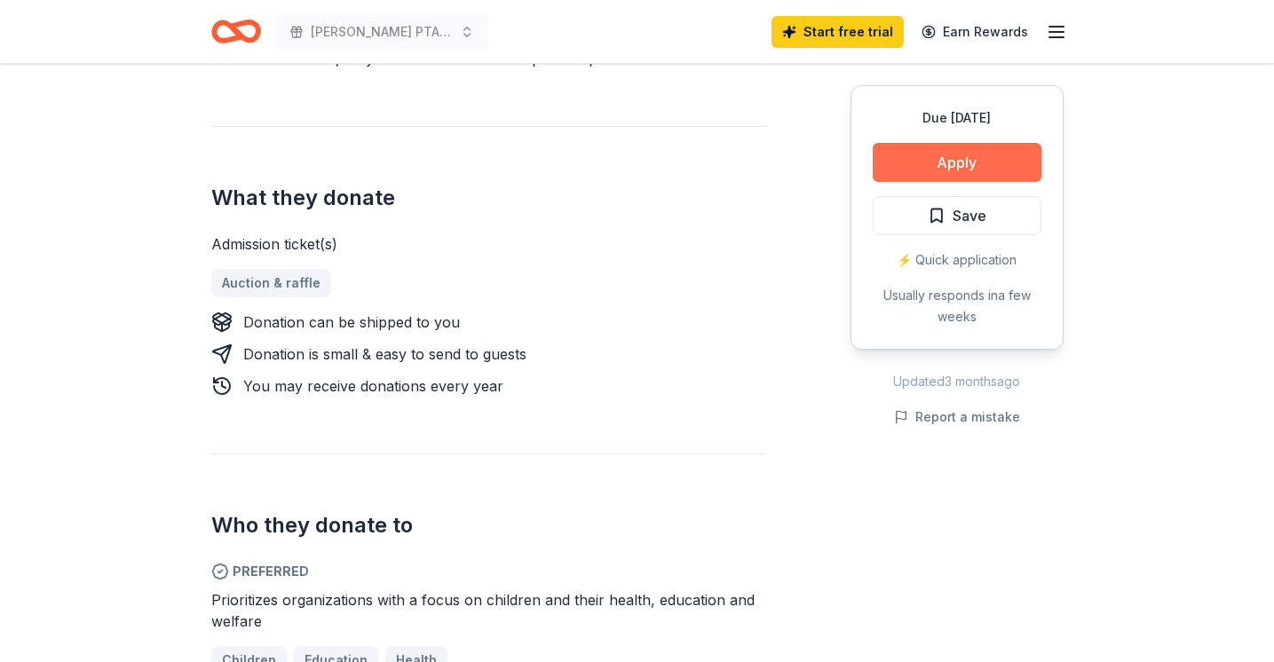
click at [936, 157] on button "Apply" at bounding box center [957, 162] width 169 height 39
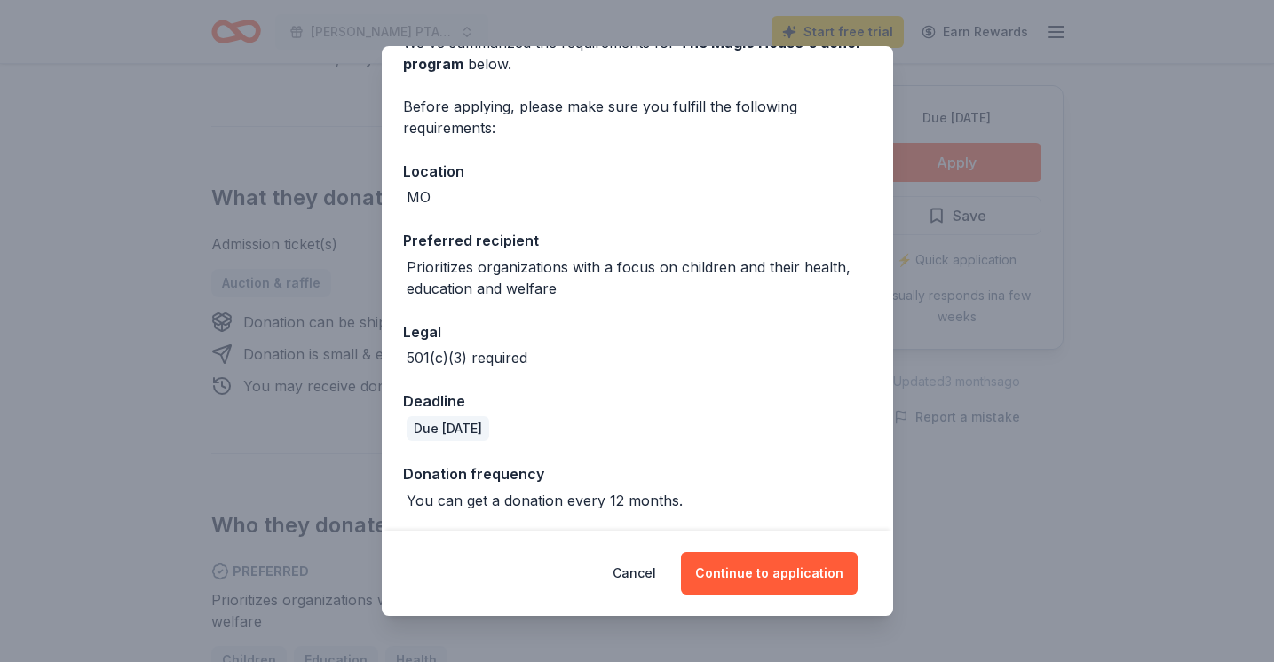
scroll to position [99, 0]
click at [736, 574] on button "Continue to application" at bounding box center [769, 573] width 177 height 43
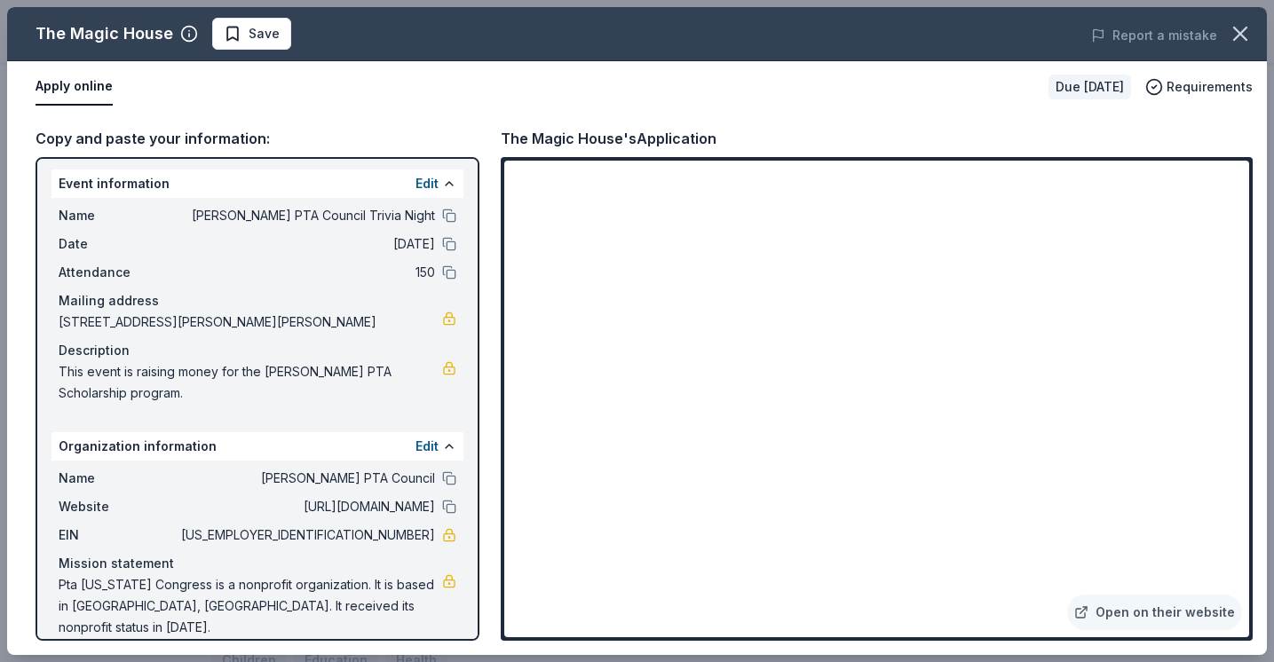
scroll to position [3, 0]
click at [1105, 612] on link "Open on their website" at bounding box center [1154, 613] width 175 height 36
